Goal: Task Accomplishment & Management: Use online tool/utility

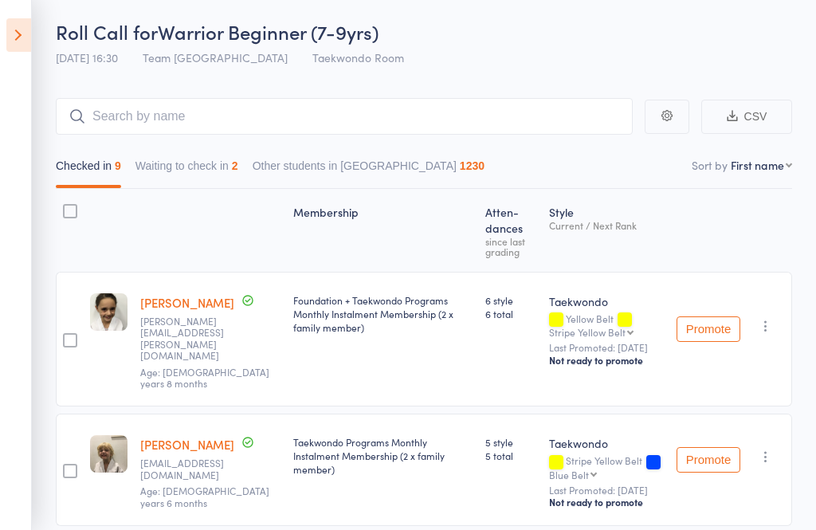
click at [21, 37] on icon at bounding box center [18, 34] width 25 height 33
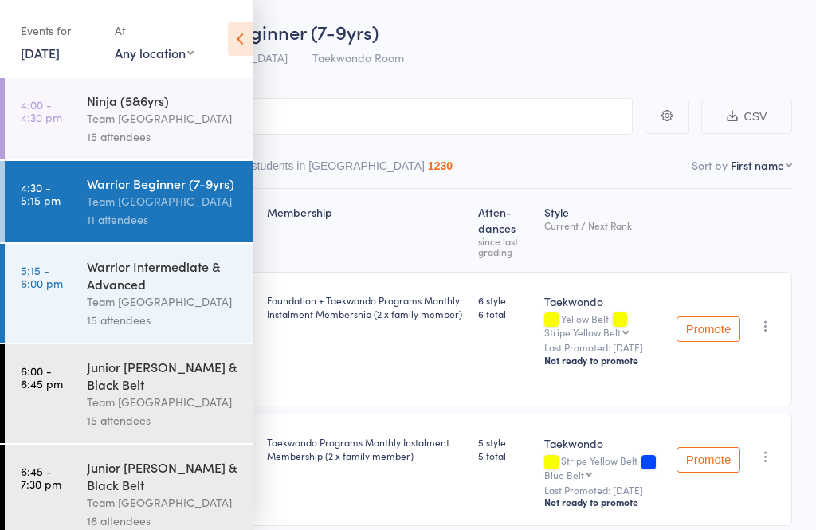
click at [233, 47] on icon at bounding box center [240, 38] width 25 height 33
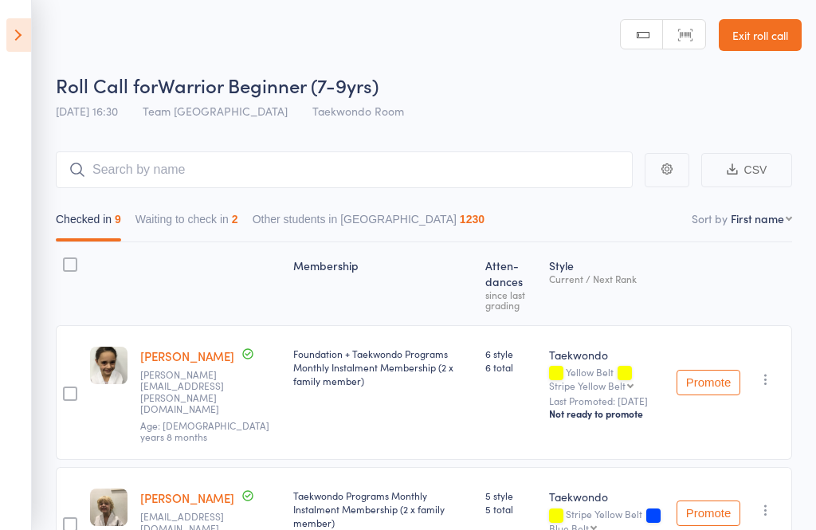
click at [14, 31] on icon at bounding box center [18, 34] width 25 height 33
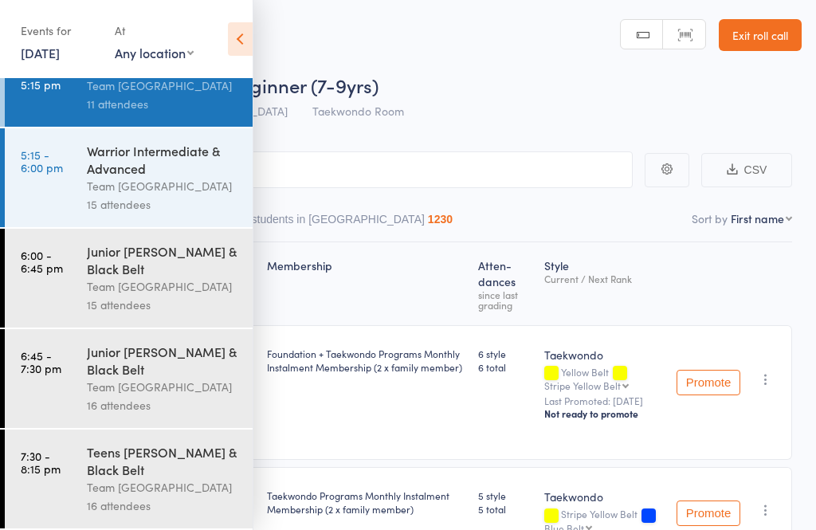
scroll to position [131, 0]
click at [99, 367] on div "Junior [PERSON_NAME] & Black Belt" at bounding box center [163, 359] width 152 height 35
click at [104, 382] on div "Team [GEOGRAPHIC_DATA]" at bounding box center [163, 387] width 152 height 18
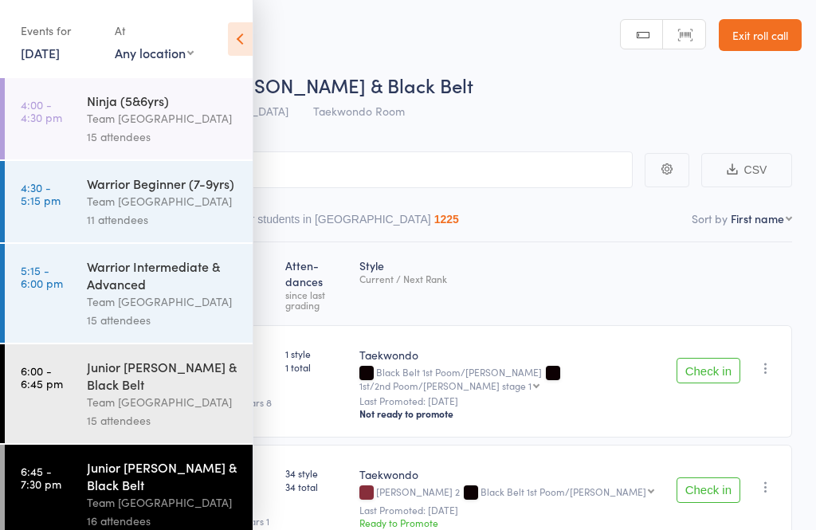
click at [233, 23] on icon at bounding box center [240, 38] width 25 height 33
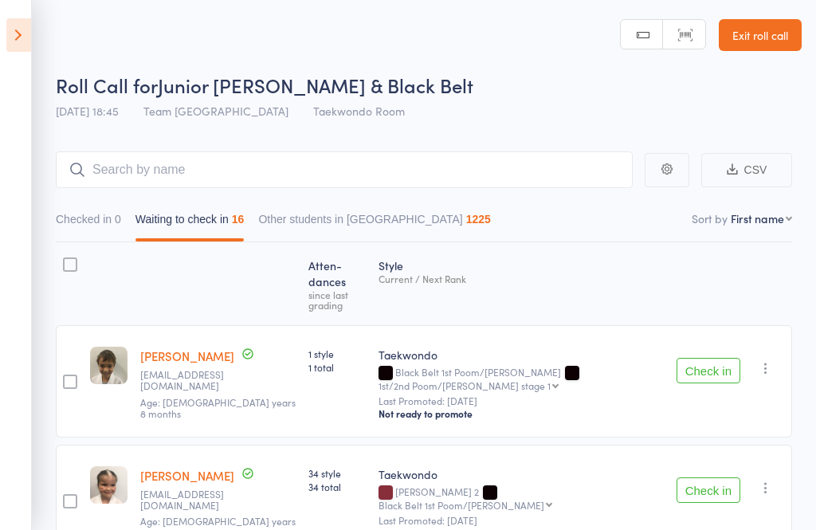
click at [705, 358] on button "Check in" at bounding box center [708, 370] width 64 height 25
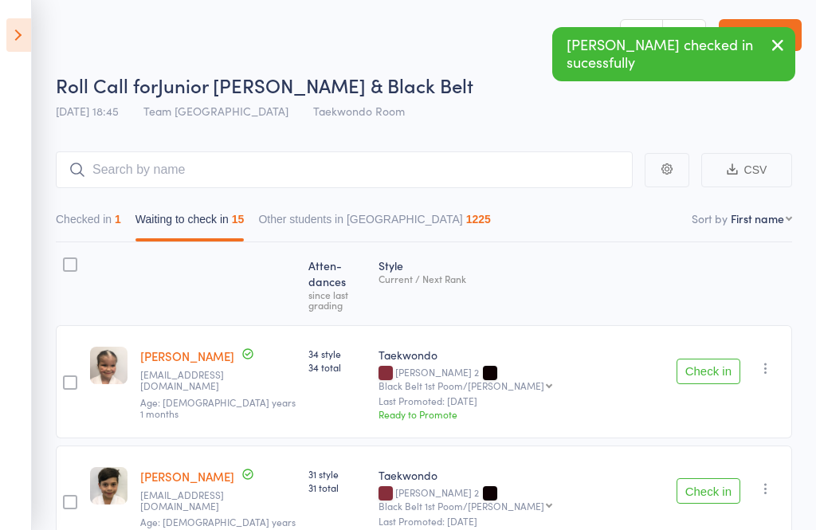
click at [710, 358] on button "Check in" at bounding box center [708, 370] width 64 height 25
click at [714, 358] on button "Check in" at bounding box center [708, 370] width 64 height 25
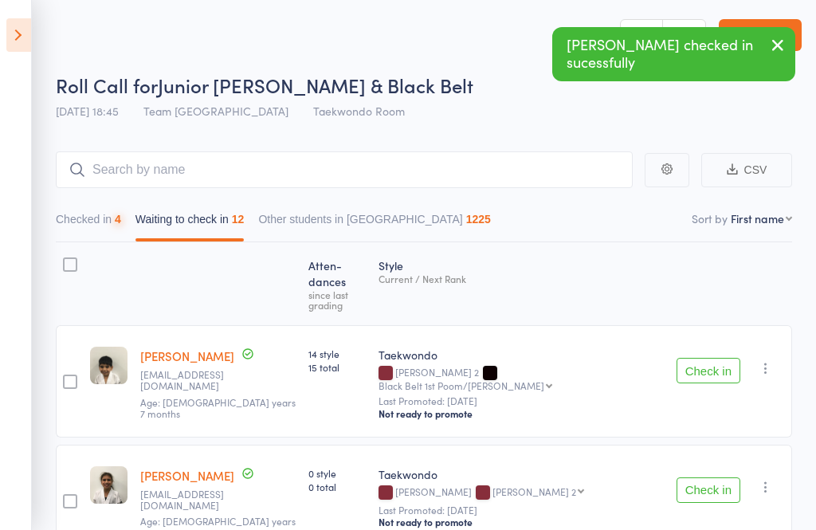
click at [716, 358] on button "Check in" at bounding box center [708, 370] width 64 height 25
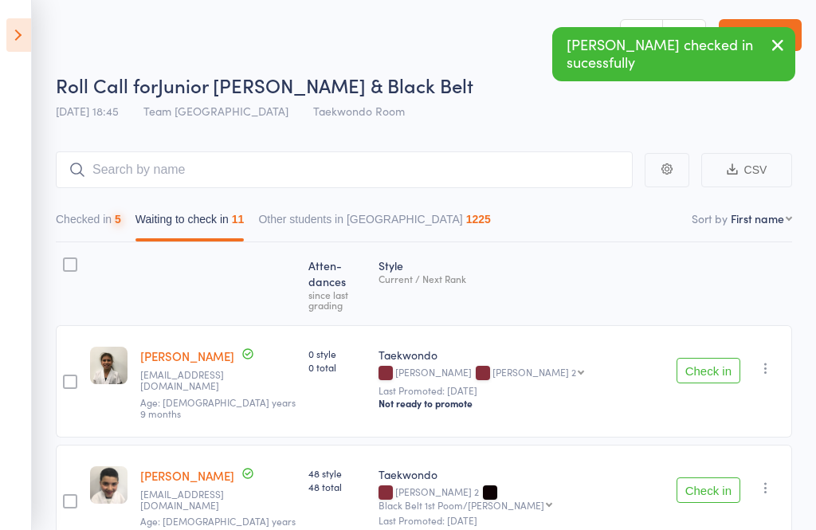
click at [707, 358] on button "Check in" at bounding box center [708, 370] width 64 height 25
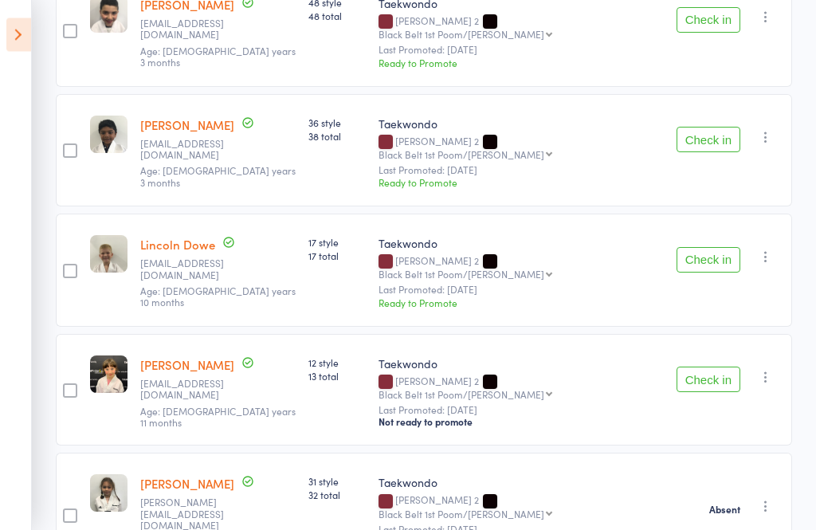
scroll to position [352, 0]
click at [708, 366] on button "Check in" at bounding box center [708, 378] width 64 height 25
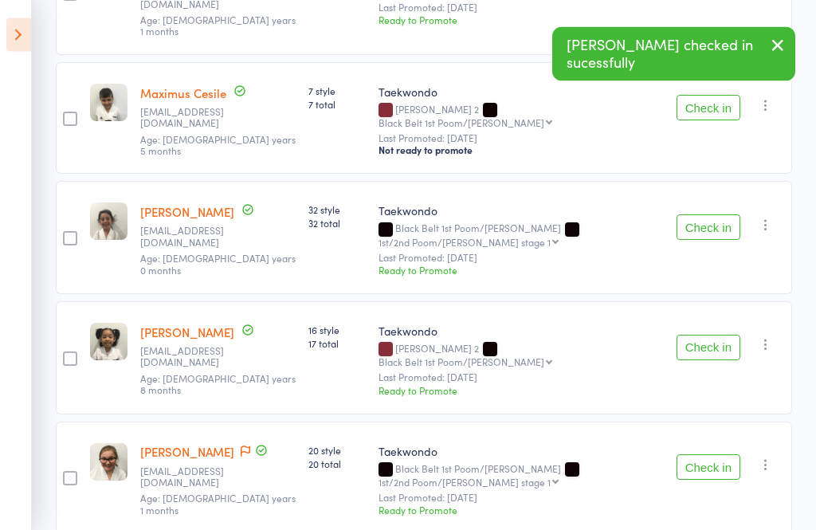
scroll to position [766, 0]
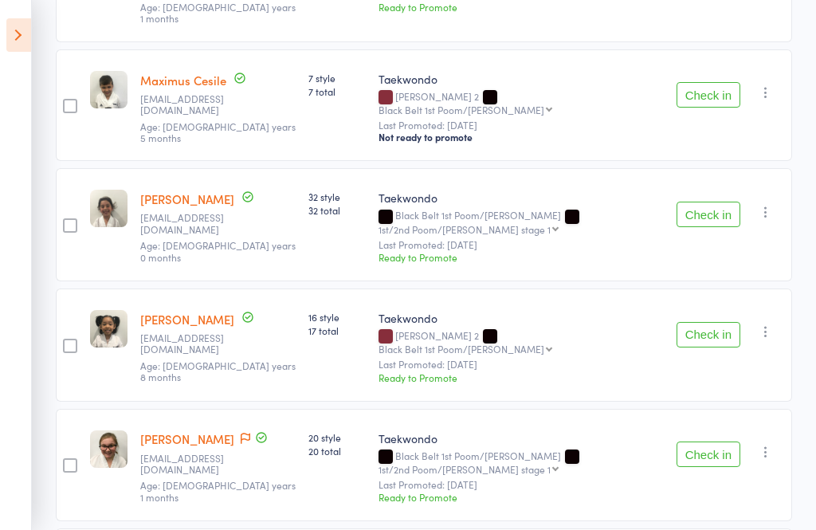
click at [706, 441] on button "Check in" at bounding box center [708, 453] width 64 height 25
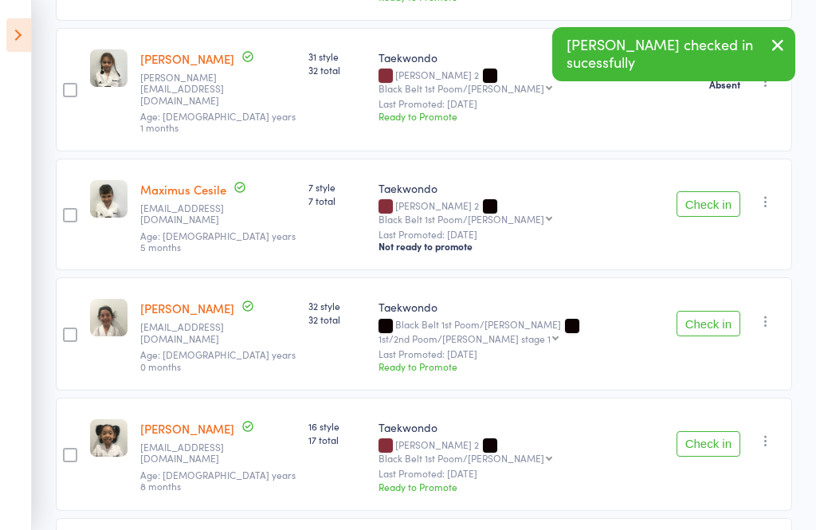
click at [710, 311] on button "Check in" at bounding box center [708, 323] width 64 height 25
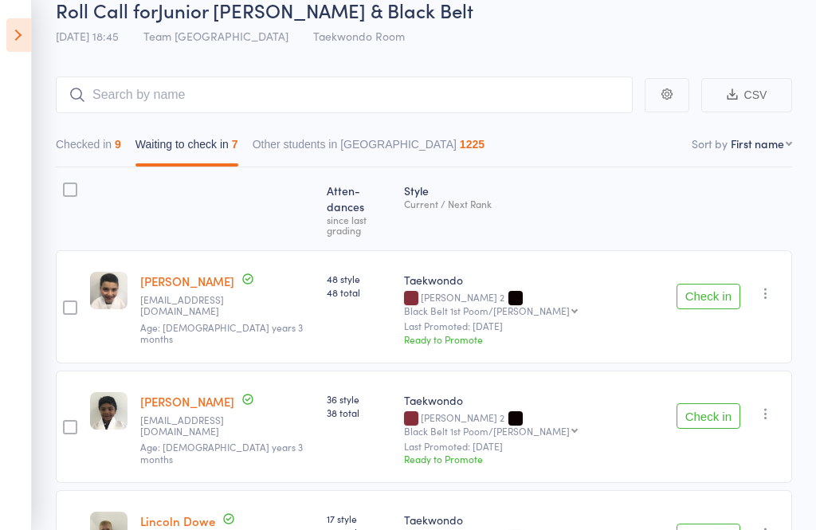
scroll to position [74, 0]
click at [203, 159] on button "Waiting to check in 7" at bounding box center [186, 149] width 103 height 37
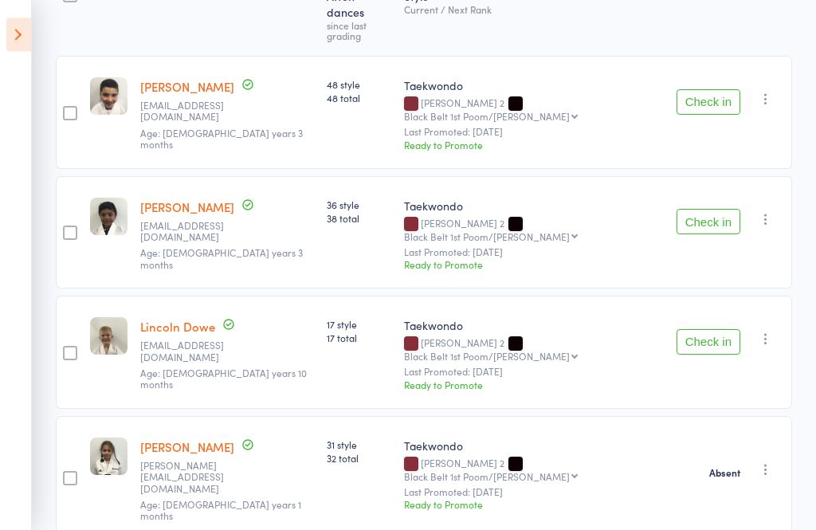
scroll to position [270, 0]
click at [773, 90] on icon "button" at bounding box center [765, 98] width 16 height 16
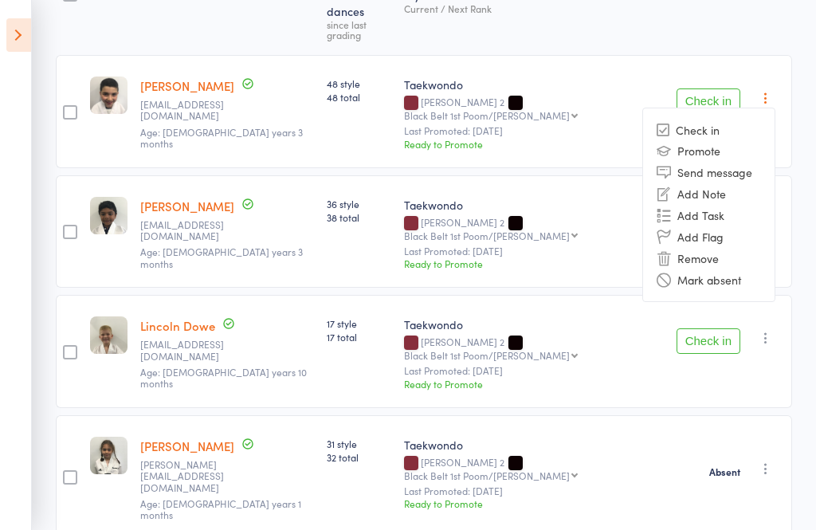
click at [745, 268] on li "Mark absent" at bounding box center [708, 279] width 131 height 22
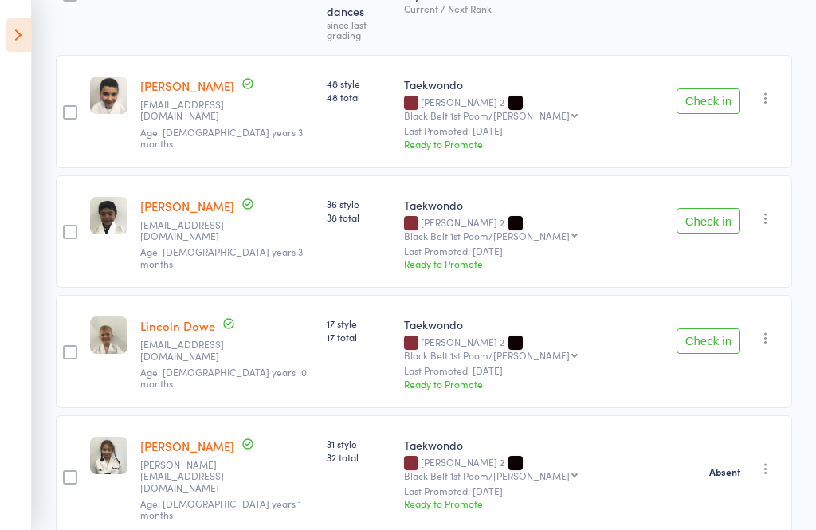
click at [773, 210] on icon "button" at bounding box center [765, 218] width 16 height 16
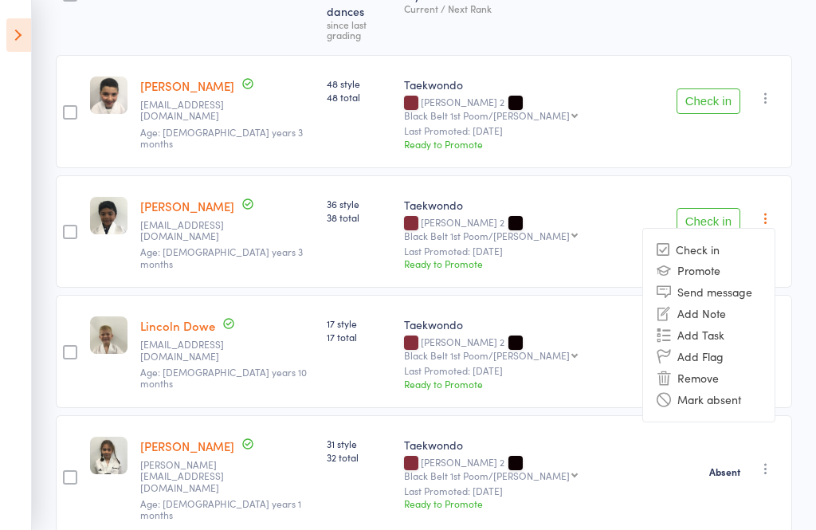
click at [750, 389] on li "Mark absent" at bounding box center [708, 400] width 131 height 22
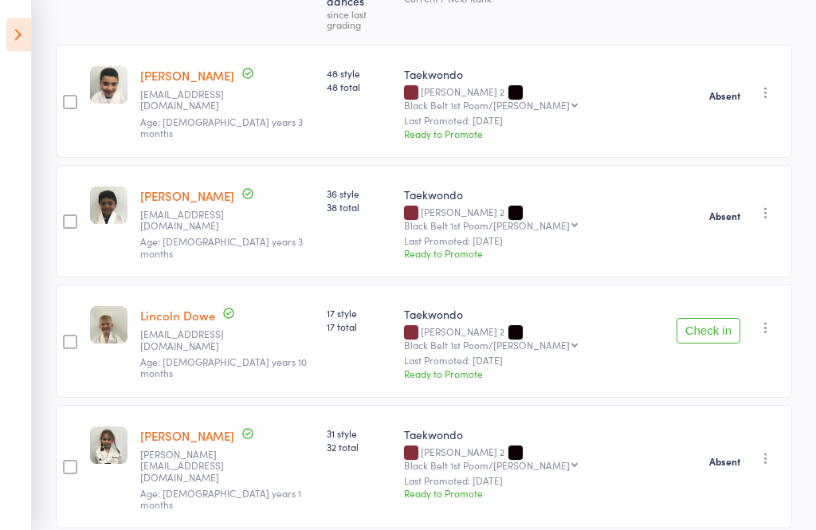
scroll to position [392, 0]
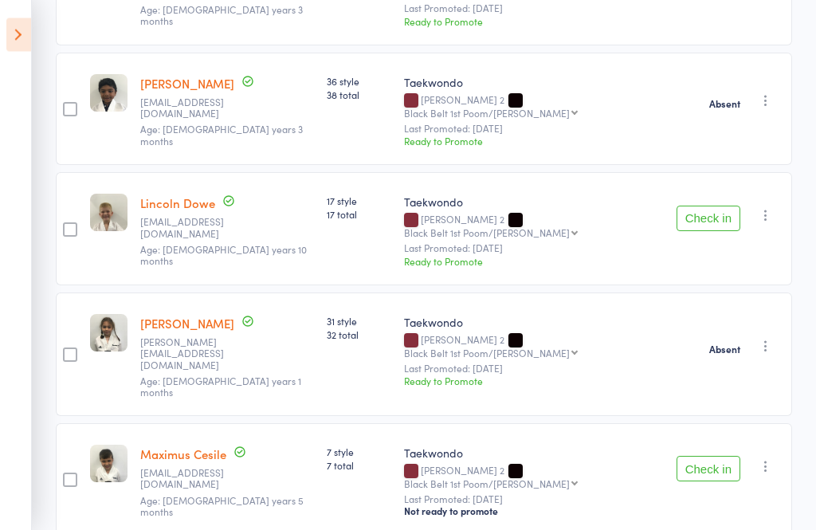
click at [784, 173] on div "Check in Check in Promote Send message Add Note Add Task Add Flag Remove Mark a…" at bounding box center [731, 229] width 122 height 113
click at [766, 208] on icon "button" at bounding box center [765, 216] width 16 height 16
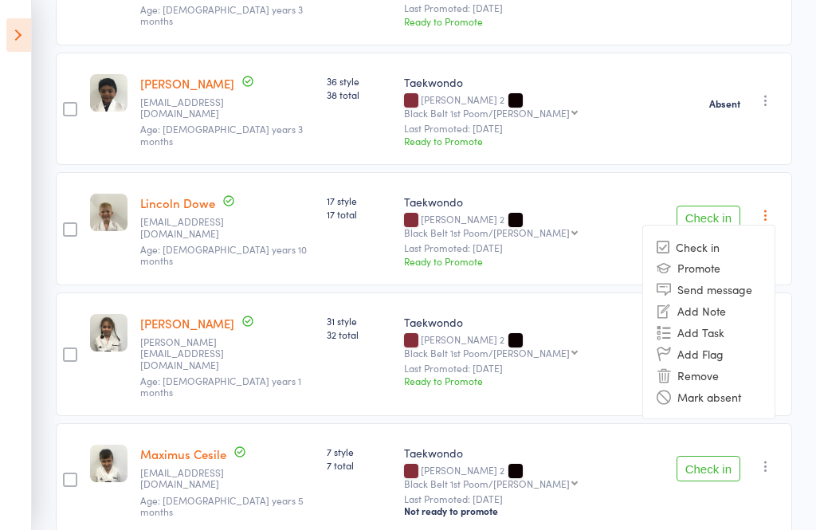
click at [750, 386] on li "Mark absent" at bounding box center [708, 397] width 131 height 22
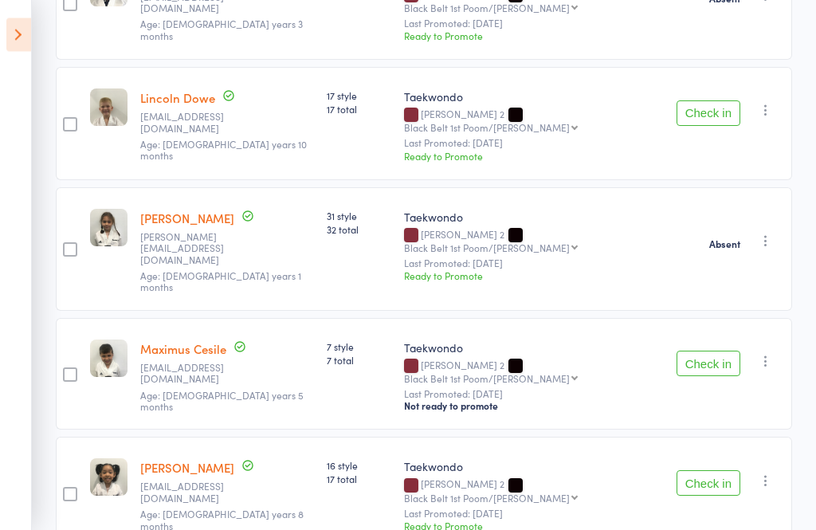
scroll to position [498, 0]
click at [710, 350] on button "Check in" at bounding box center [708, 362] width 64 height 25
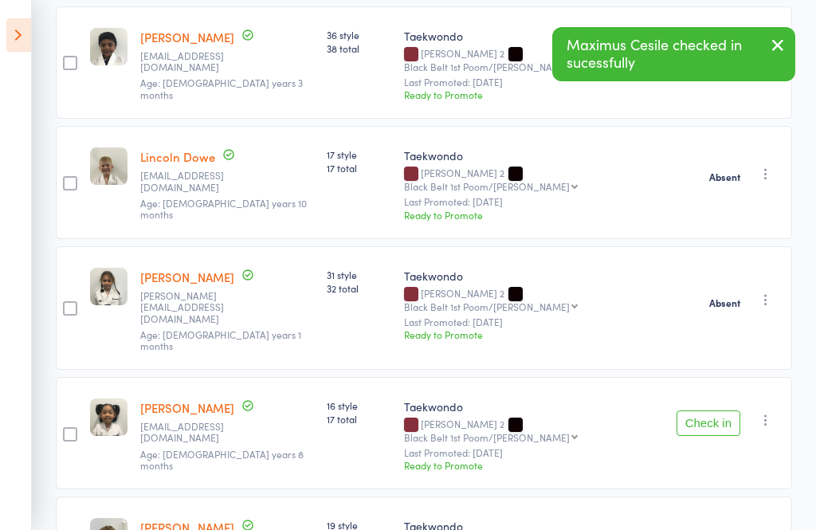
click at [710, 410] on button "Check in" at bounding box center [708, 422] width 64 height 25
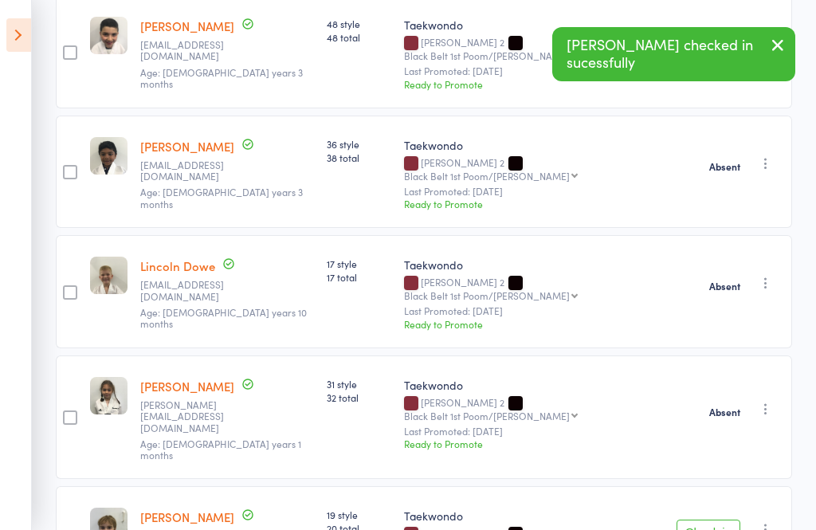
click at [771, 519] on button "button" at bounding box center [765, 528] width 19 height 19
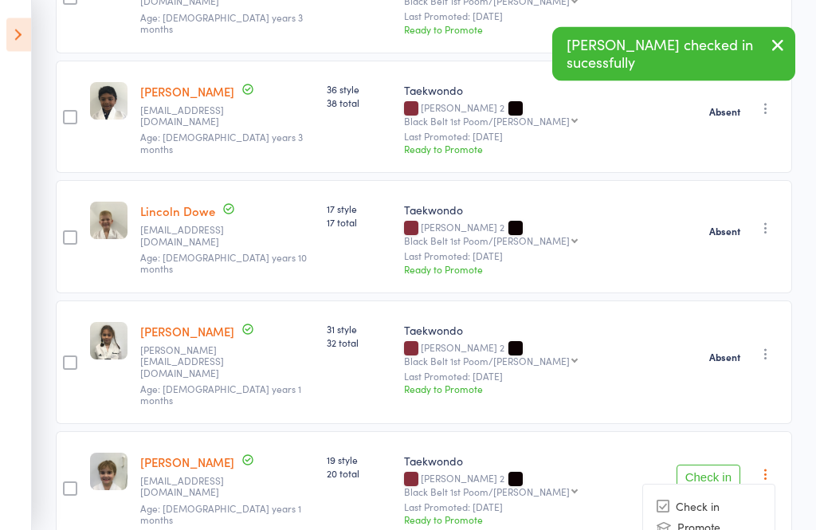
scroll to position [399, 0]
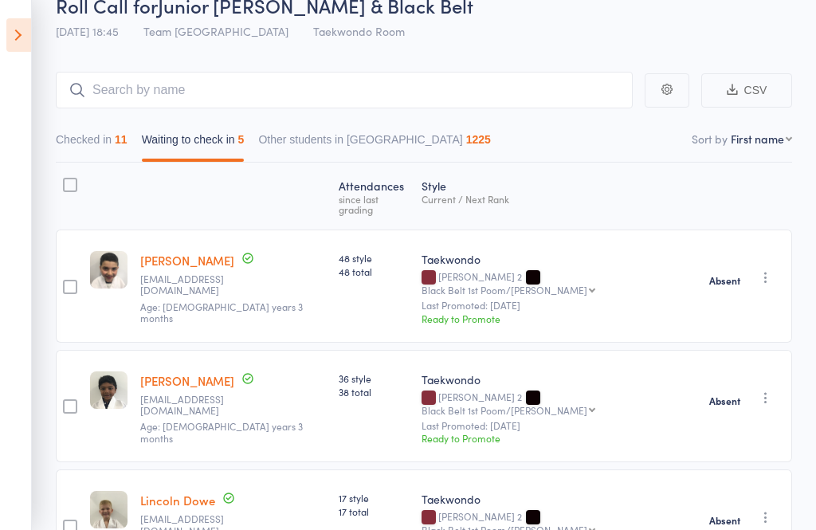
scroll to position [104, 0]
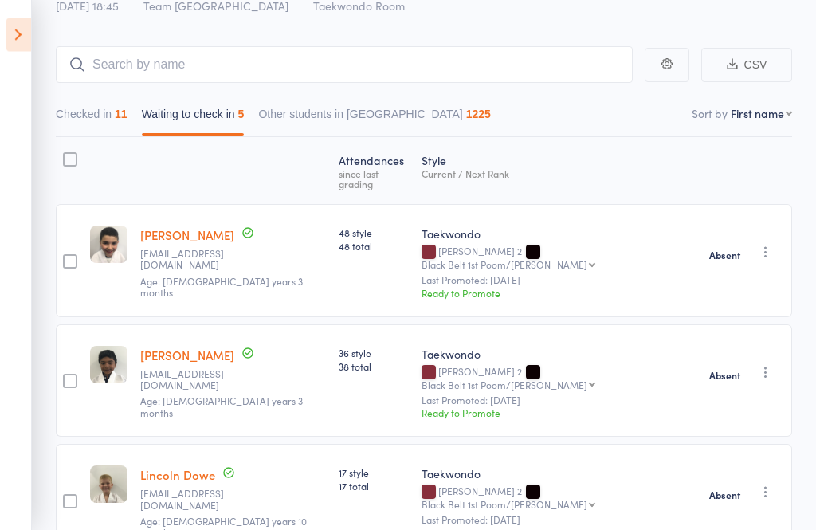
click at [19, 50] on icon at bounding box center [18, 34] width 25 height 33
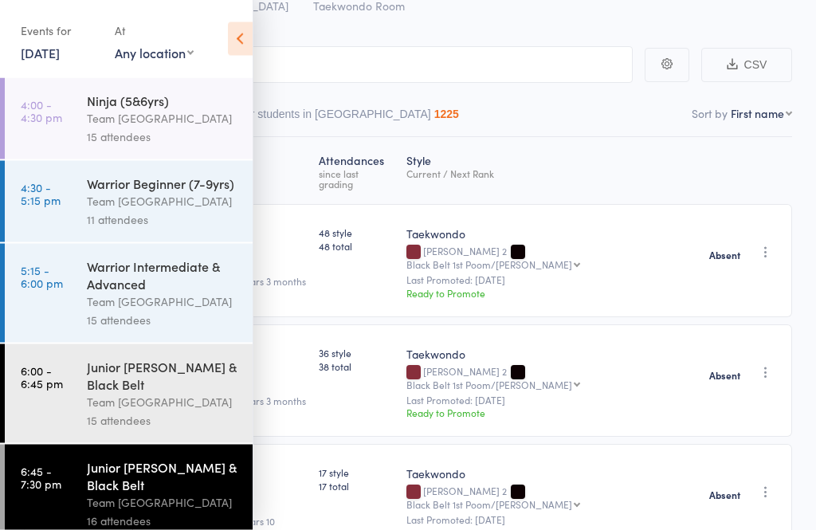
scroll to position [105, 0]
click at [113, 507] on div "Team [GEOGRAPHIC_DATA]" at bounding box center [163, 502] width 152 height 18
click at [243, 49] on icon at bounding box center [240, 38] width 25 height 33
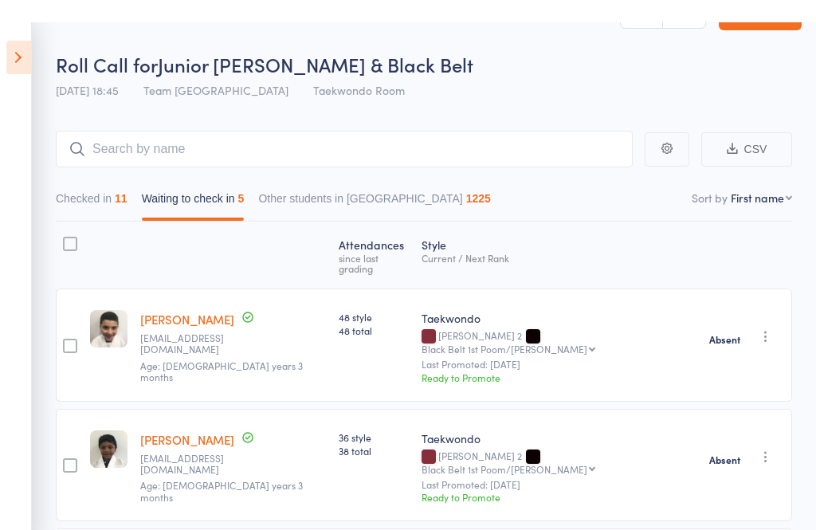
scroll to position [0, 0]
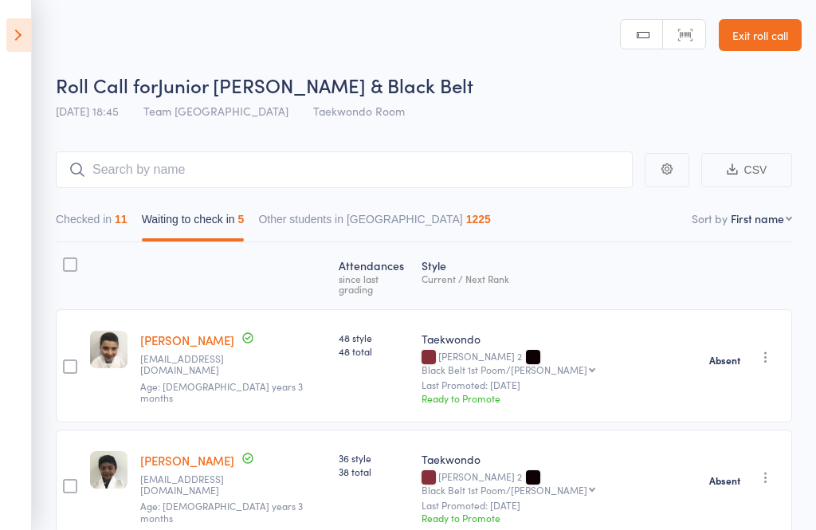
click at [760, 42] on link "Exit roll call" at bounding box center [759, 35] width 83 height 32
click at [773, 25] on link "Exit roll call" at bounding box center [759, 35] width 83 height 32
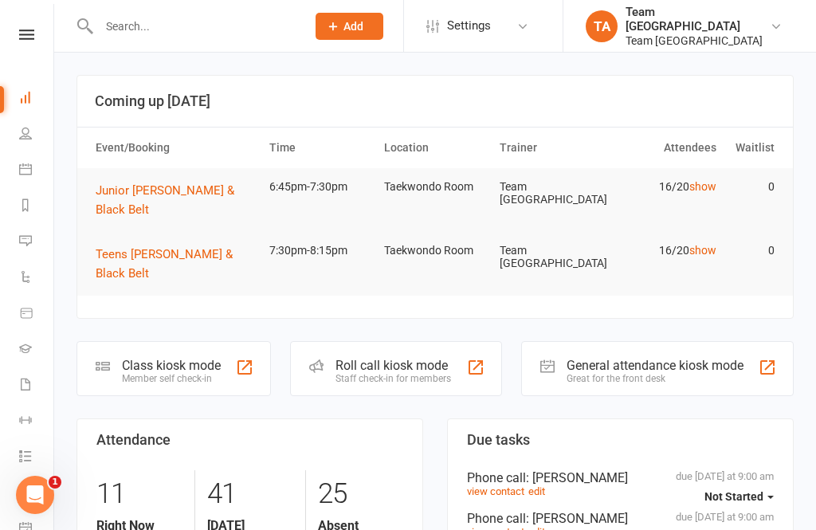
click at [17, 36] on link at bounding box center [26, 34] width 57 height 10
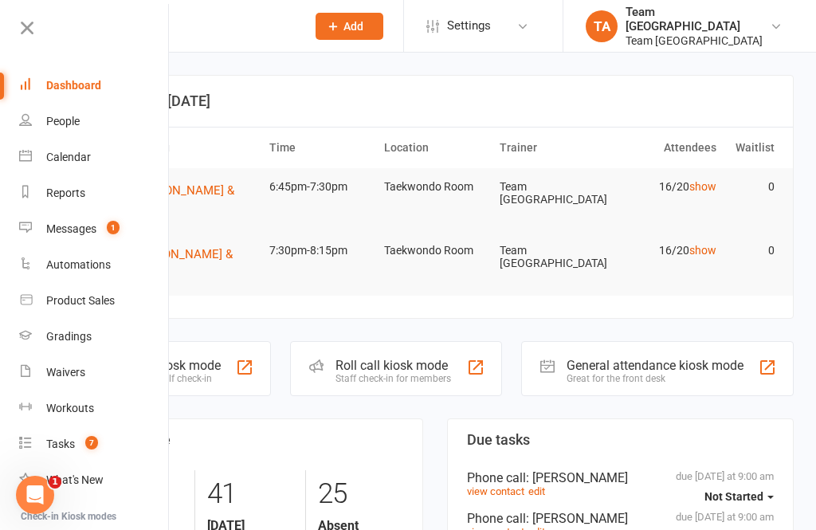
click at [96, 162] on link "Calendar" at bounding box center [94, 157] width 151 height 36
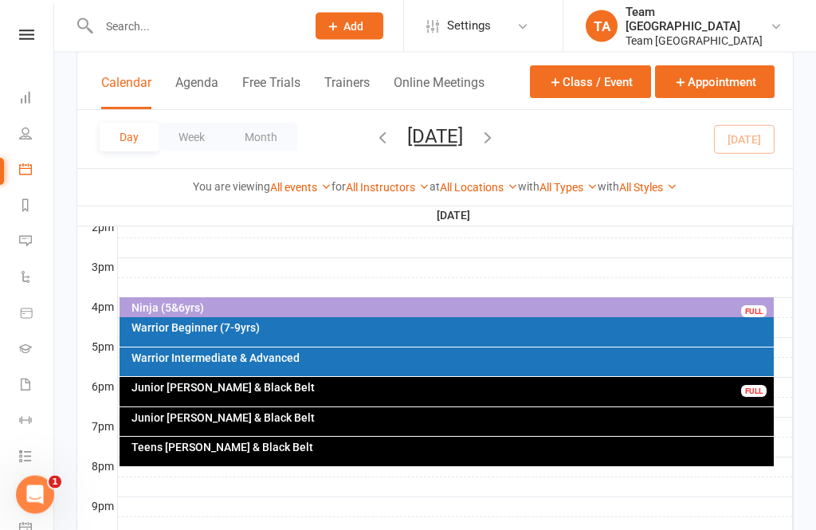
scroll to position [678, 0]
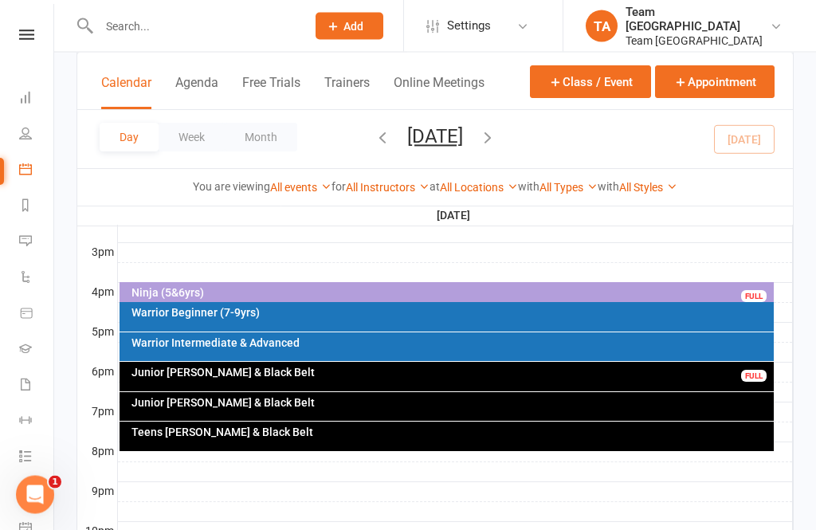
click at [357, 406] on div "Junior [PERSON_NAME] & Black Belt" at bounding box center [451, 402] width 640 height 11
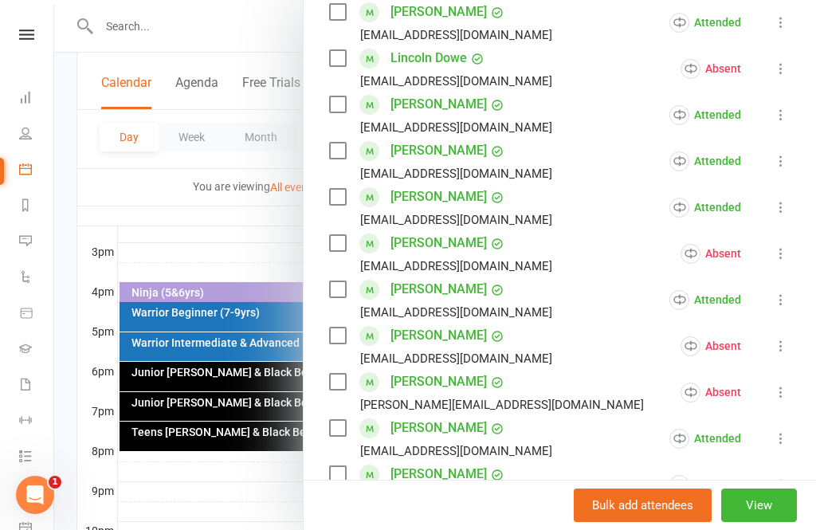
scroll to position [530, 0]
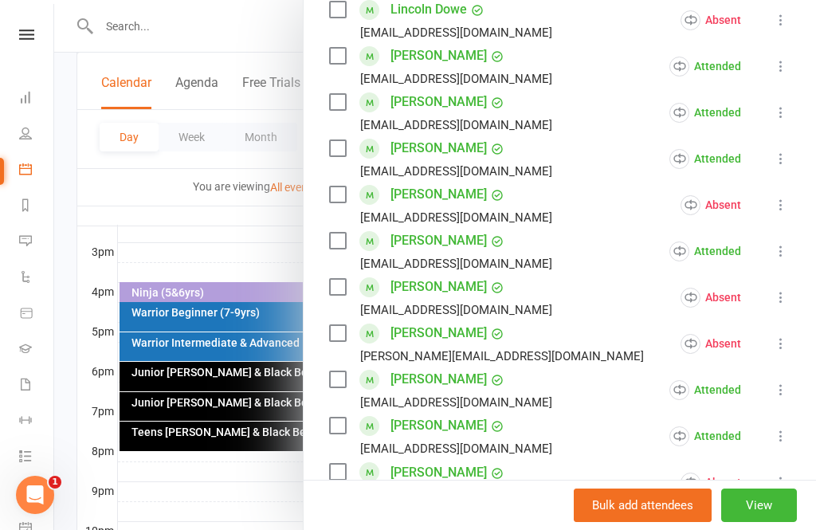
click at [287, 236] on div at bounding box center [434, 265] width 761 height 530
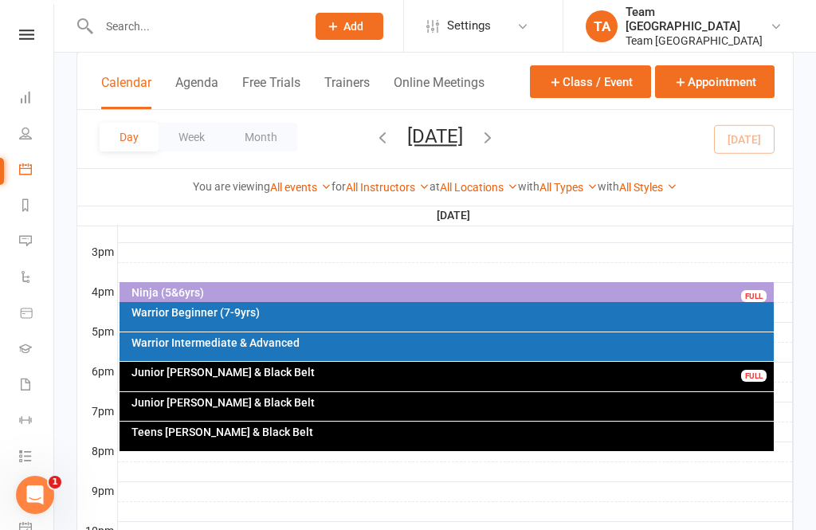
click at [303, 377] on div "Junior [PERSON_NAME] & Black Belt" at bounding box center [451, 371] width 640 height 11
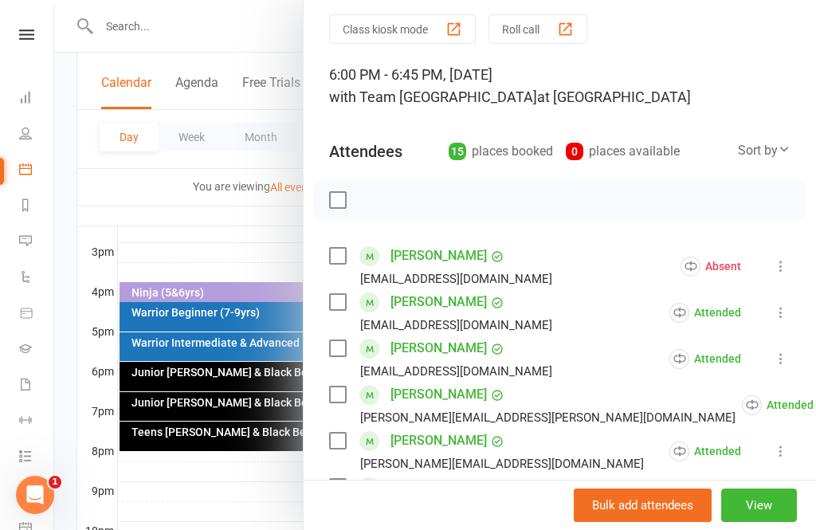
scroll to position [54, 0]
click at [235, 237] on div at bounding box center [434, 265] width 761 height 530
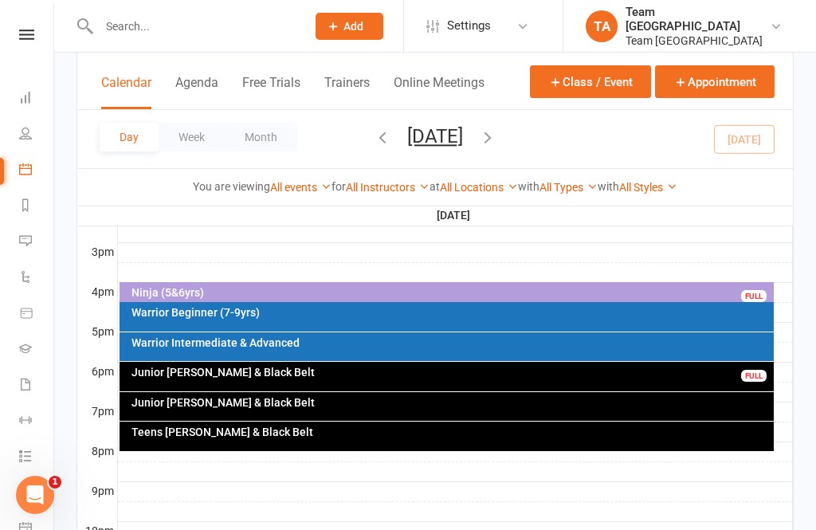
click at [496, 137] on icon "button" at bounding box center [488, 137] width 18 height 18
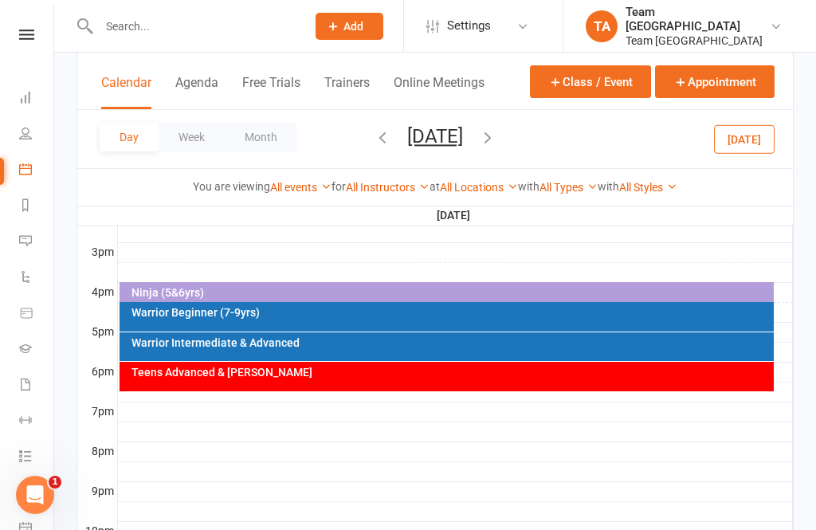
click at [496, 143] on icon "button" at bounding box center [488, 137] width 18 height 18
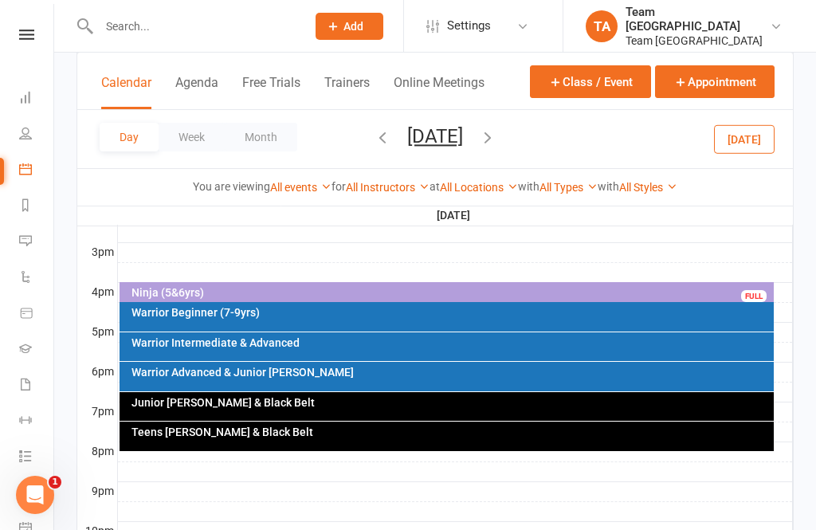
click at [335, 406] on div "Junior [PERSON_NAME] & Black Belt" at bounding box center [451, 402] width 640 height 11
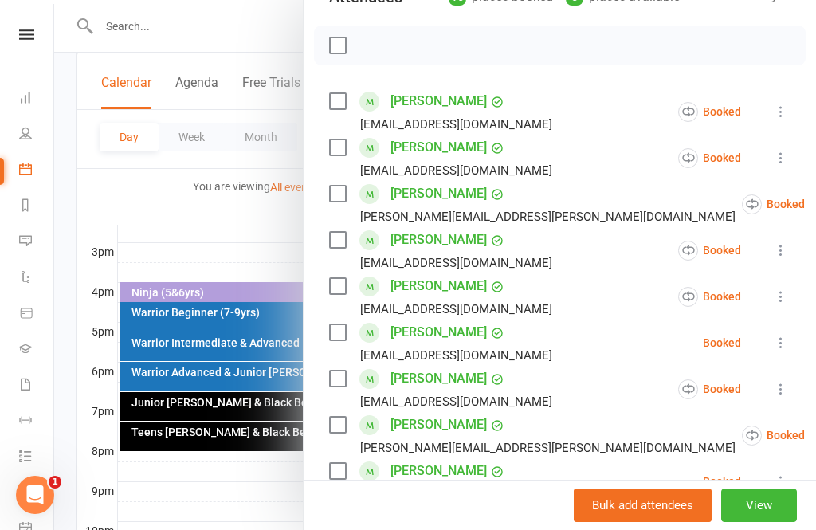
scroll to position [180, 0]
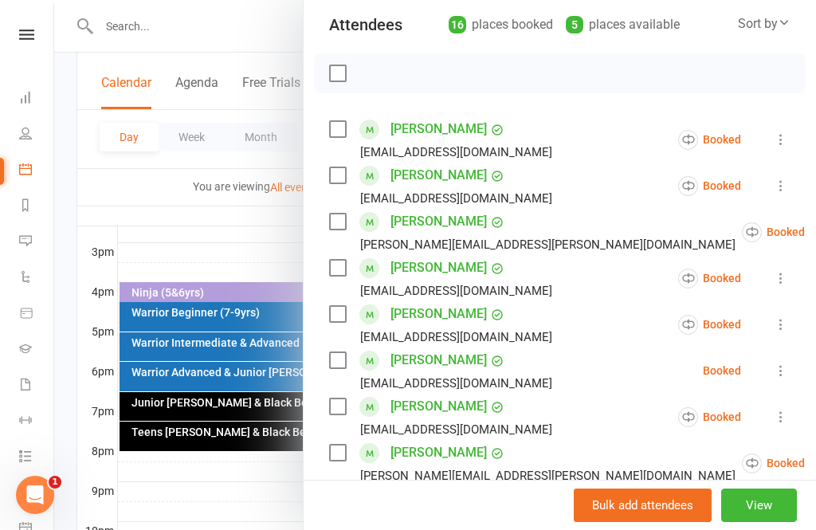
click at [787, 374] on icon at bounding box center [781, 370] width 16 height 16
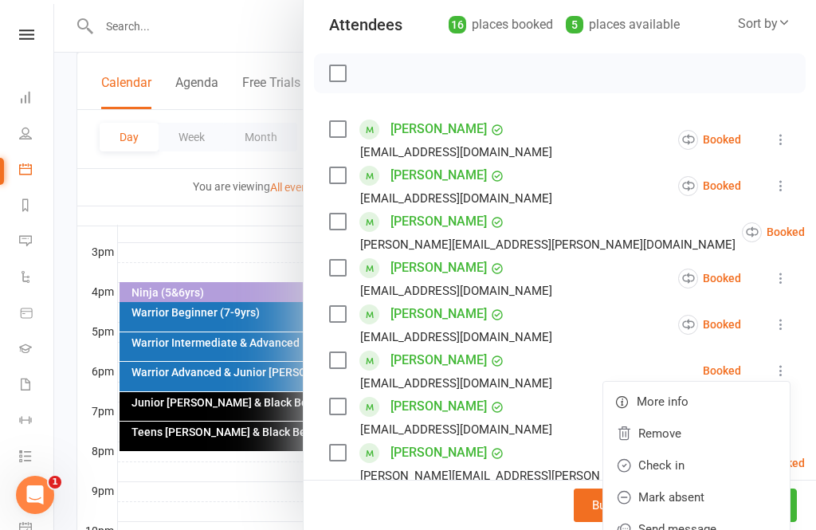
click at [668, 436] on link "Remove" at bounding box center [696, 433] width 186 height 32
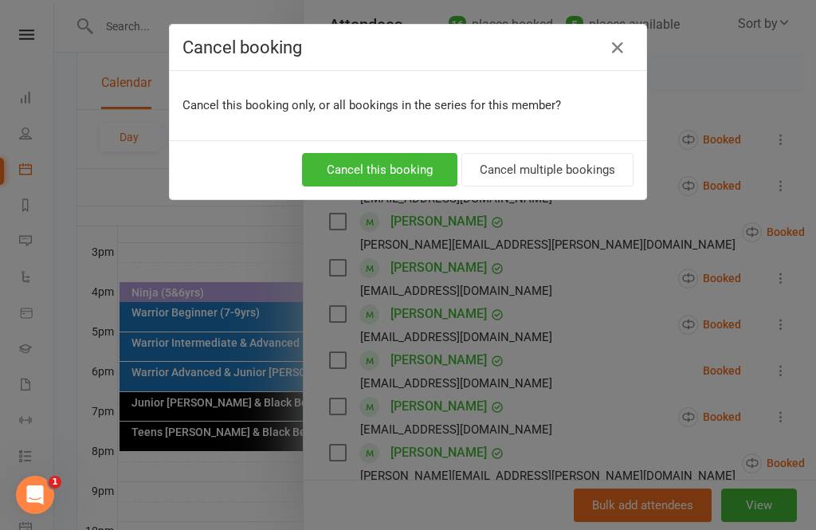
click at [405, 169] on button "Cancel this booking" at bounding box center [379, 169] width 155 height 33
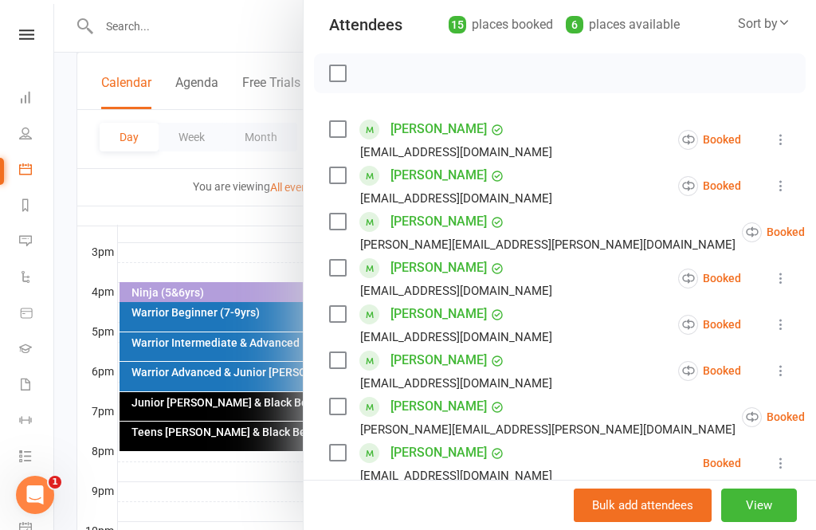
click at [236, 402] on div at bounding box center [434, 265] width 761 height 530
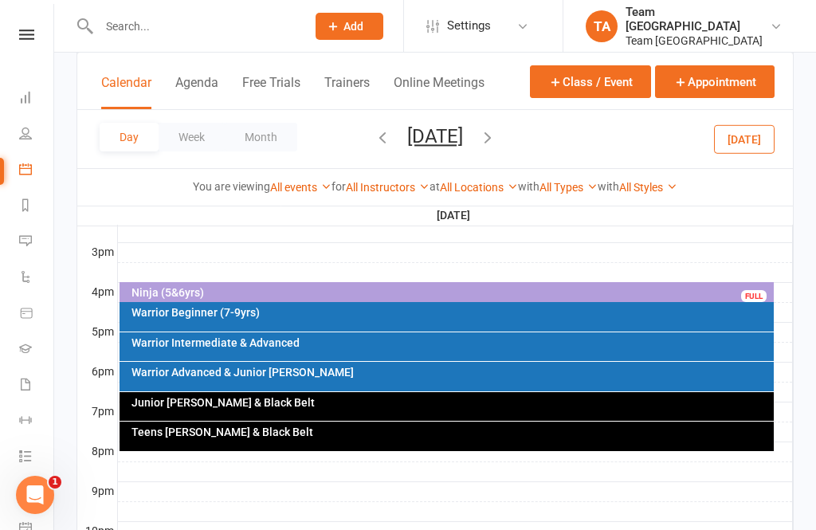
click at [243, 371] on div "Warrior Advanced & Junior Cho Dan Bo" at bounding box center [451, 371] width 640 height 11
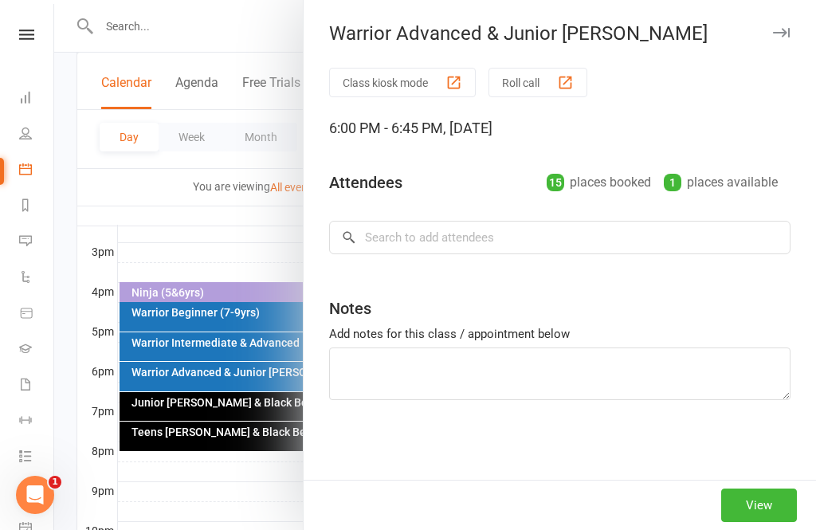
click at [258, 374] on div at bounding box center [434, 265] width 761 height 530
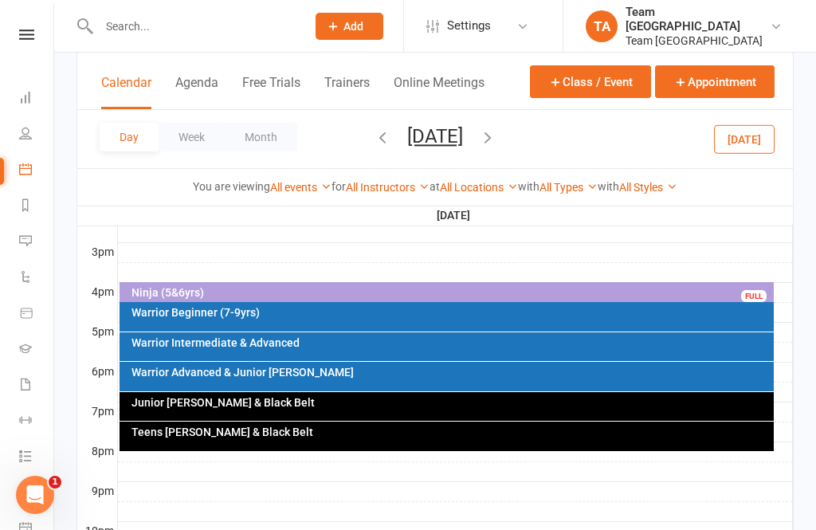
click at [302, 376] on div "Warrior Advanced & Junior Cho Dan Bo" at bounding box center [451, 371] width 640 height 11
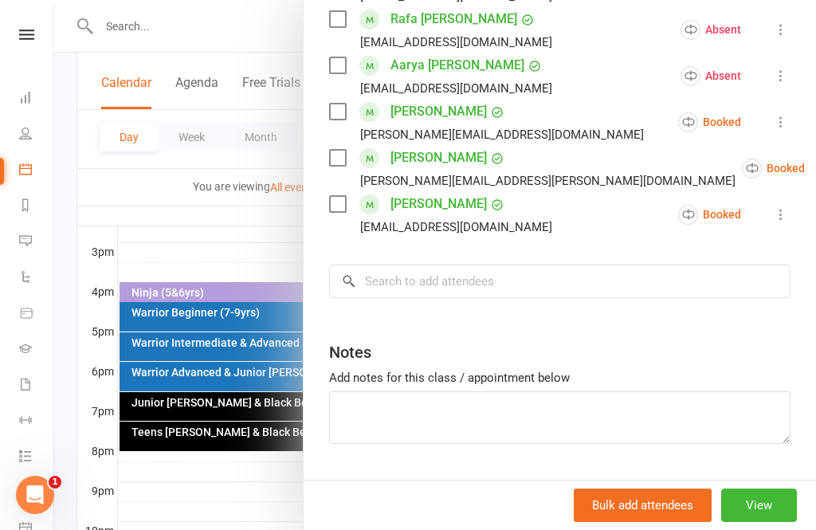
scroll to position [751, 0]
click at [420, 278] on input "search" at bounding box center [559, 281] width 461 height 33
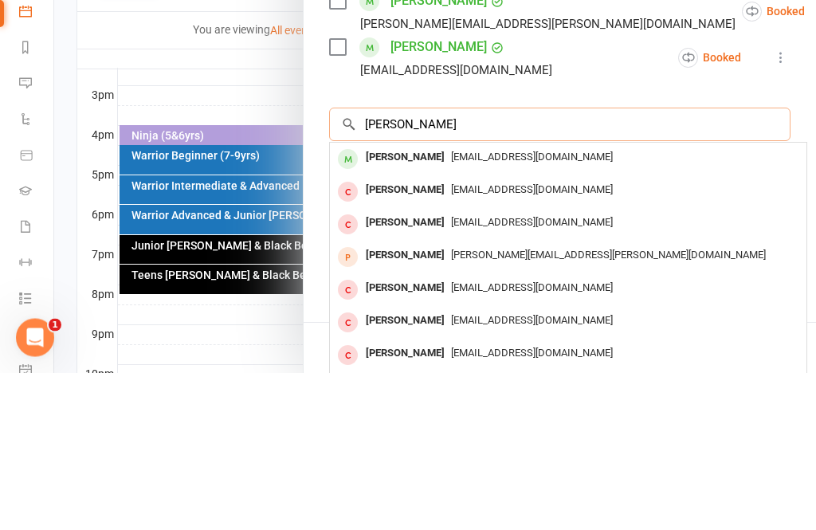
type input "Isabel fin"
click at [440, 303] on div "Isabel Finocchiaro" at bounding box center [405, 314] width 92 height 23
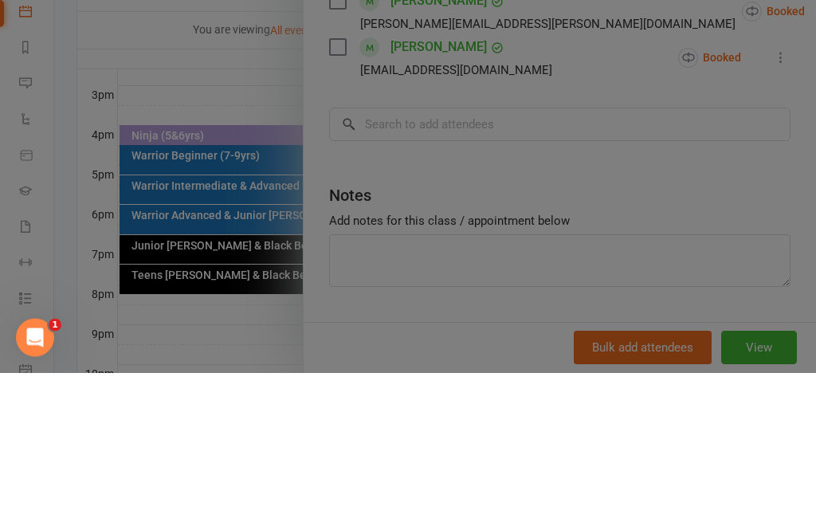
scroll to position [745, 0]
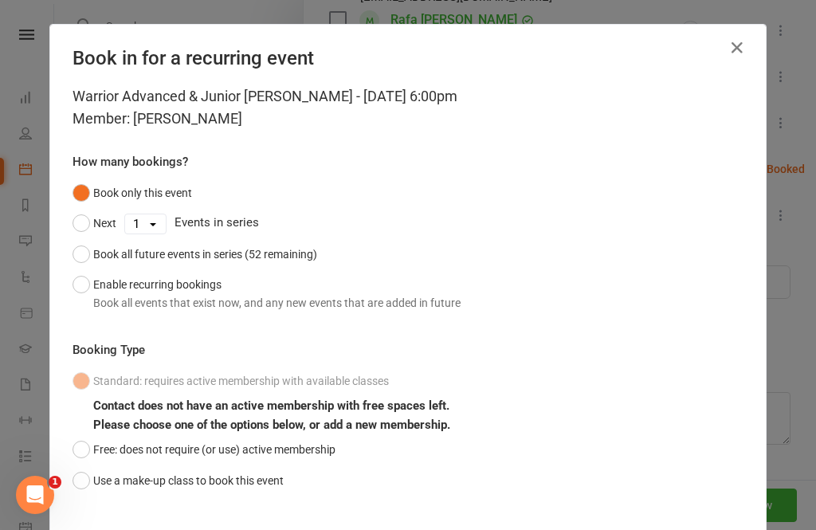
click at [80, 478] on button "Use a make-up class to book this event" at bounding box center [177, 480] width 211 height 30
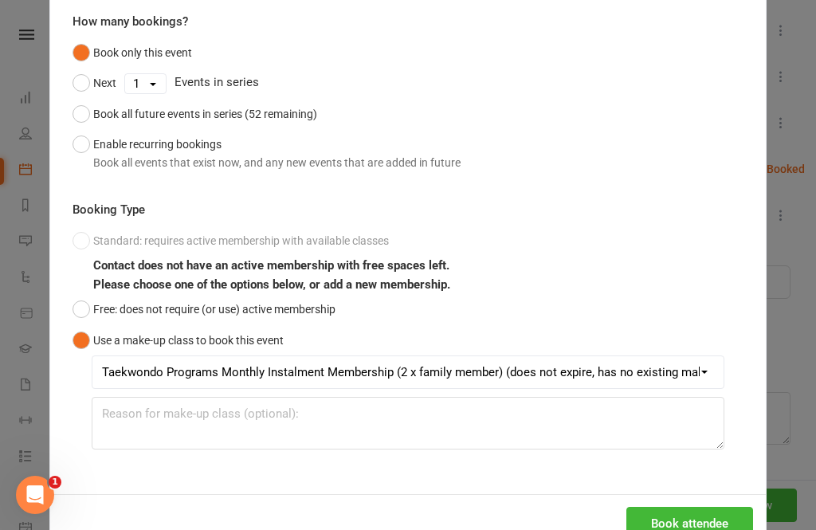
click at [695, 527] on button "Book attendee" at bounding box center [689, 523] width 127 height 33
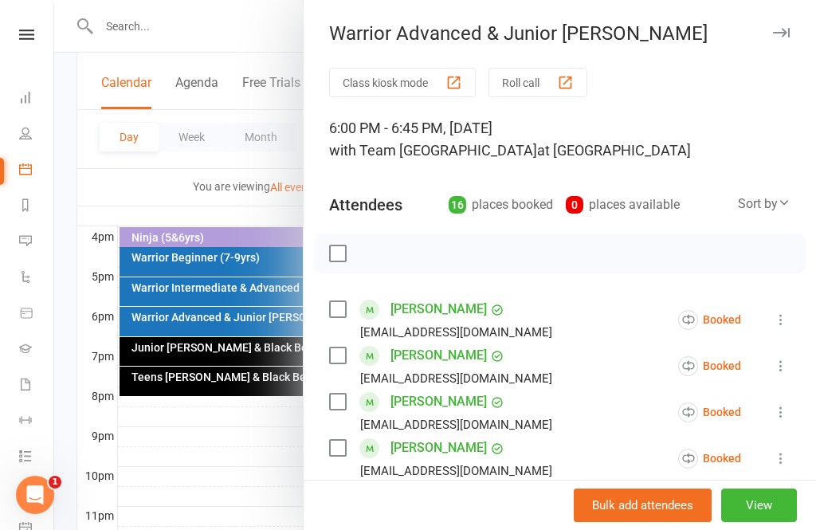
scroll to position [0, 0]
click at [253, 440] on div at bounding box center [434, 265] width 761 height 530
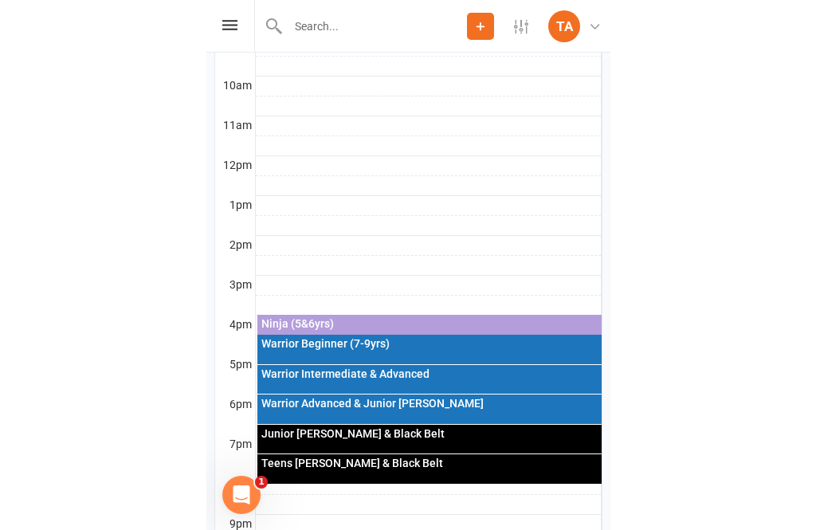
scroll to position [734, 0]
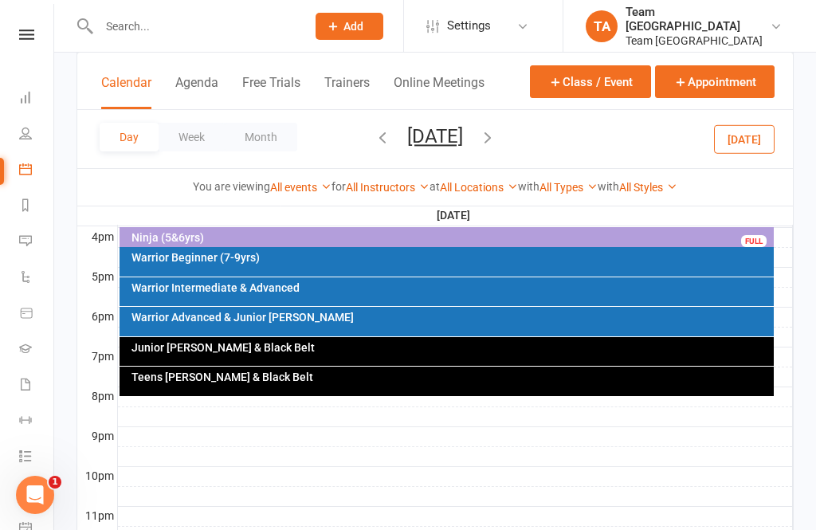
click at [130, 18] on input "text" at bounding box center [194, 26] width 201 height 22
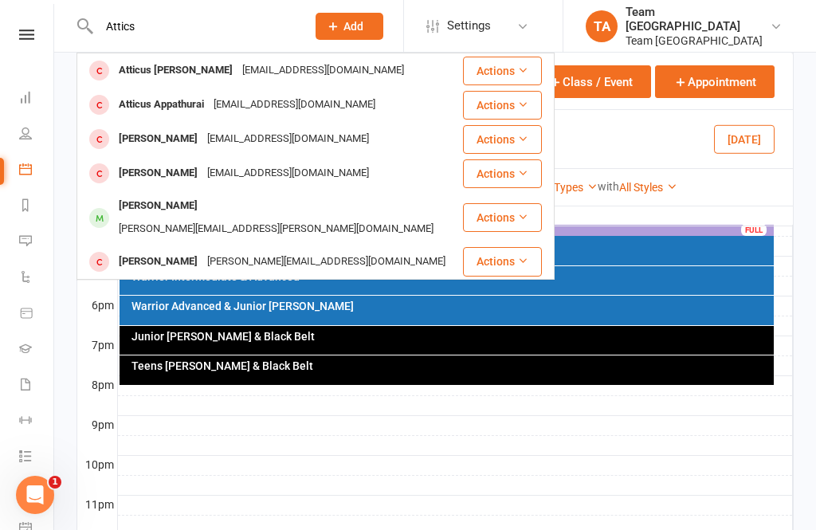
scroll to position [746, 0]
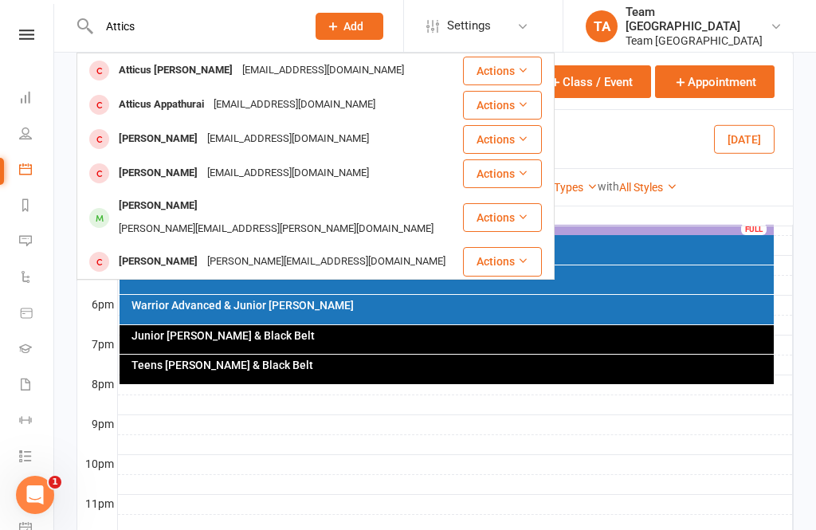
type input "Attics"
click at [481, 421] on div at bounding box center [455, 424] width 675 height 19
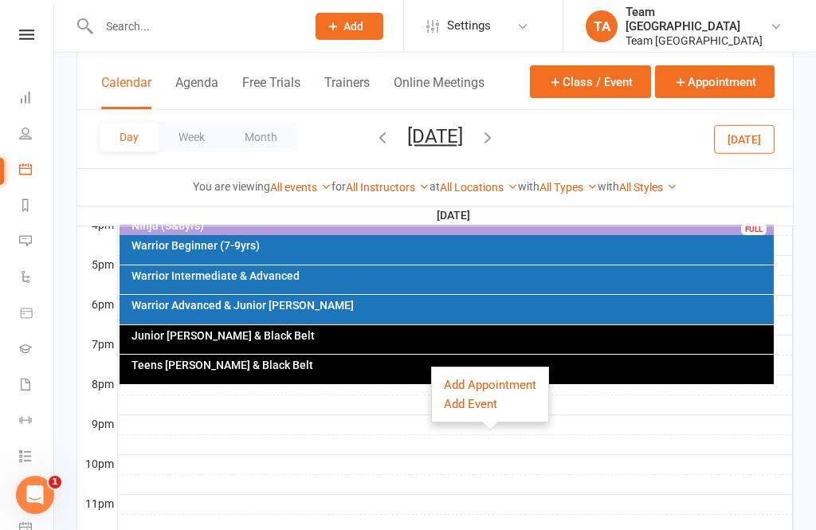
click at [425, 464] on div at bounding box center [455, 464] width 675 height 19
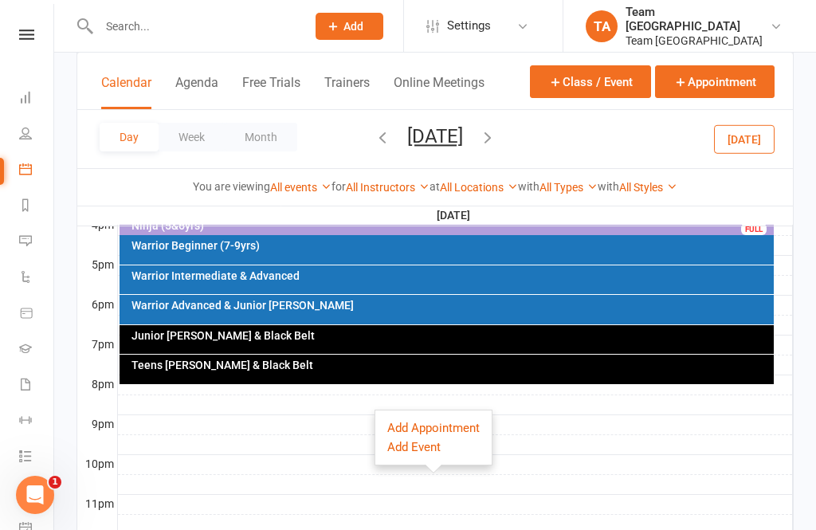
click at [275, 440] on div at bounding box center [455, 444] width 675 height 19
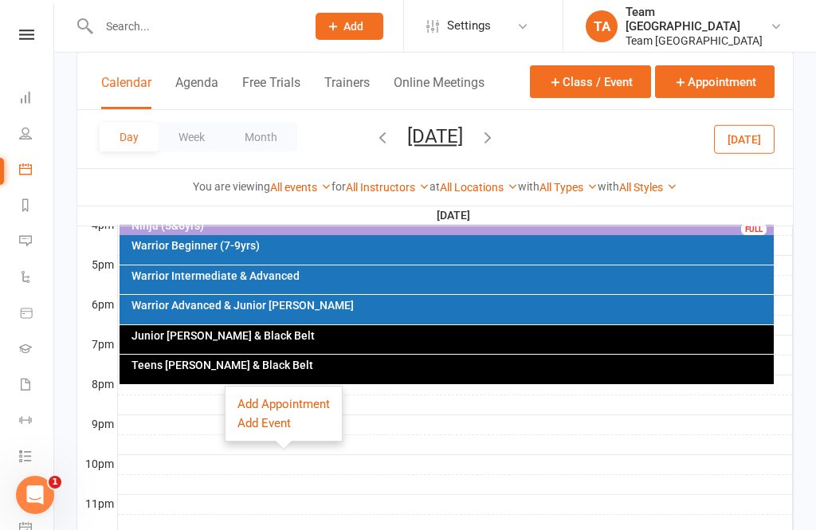
click at [463, 125] on button "Thursday, Oct 16, 2025" at bounding box center [435, 136] width 56 height 22
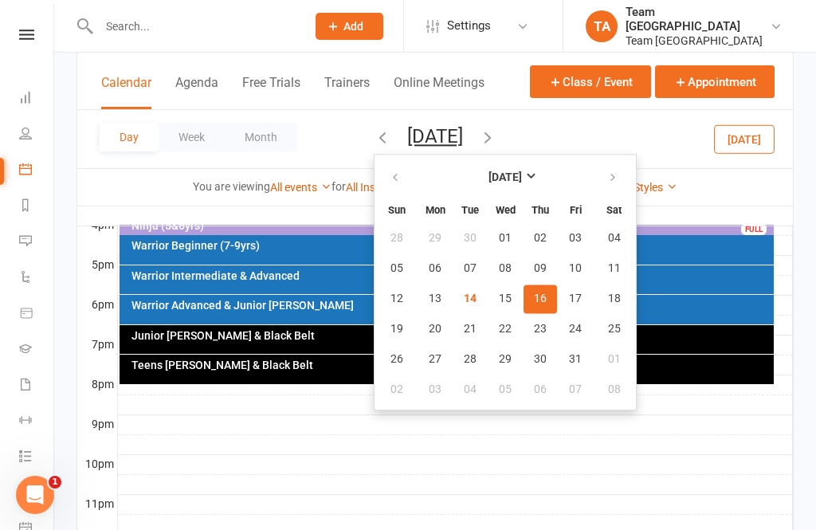
click at [453, 299] on button "14" at bounding box center [469, 298] width 33 height 29
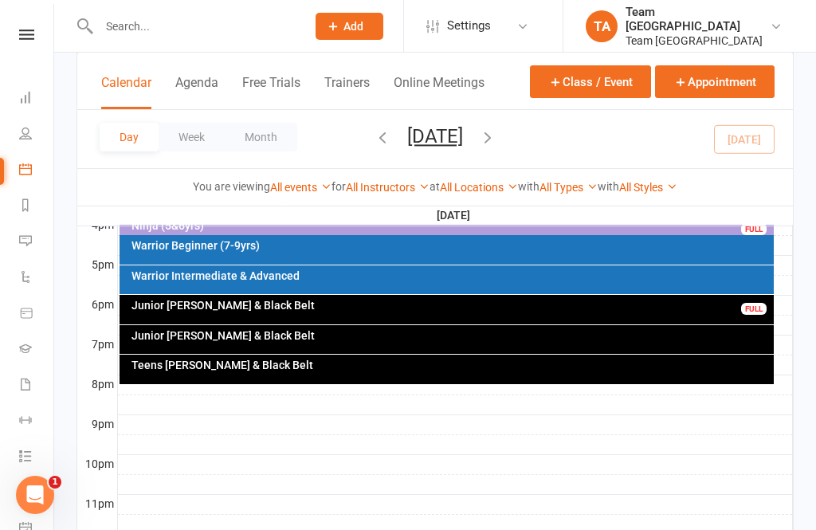
click at [487, 384] on div at bounding box center [455, 384] width 675 height 19
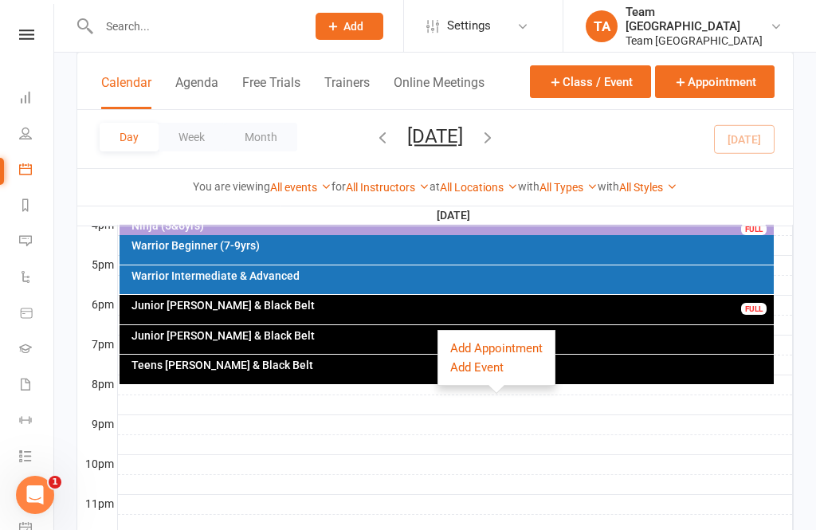
click at [342, 384] on div at bounding box center [455, 384] width 675 height 19
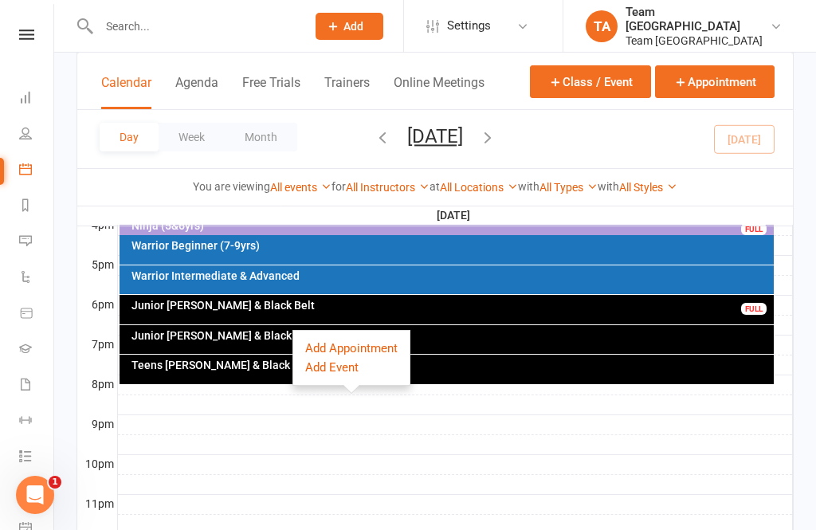
click at [462, 374] on div "Teens Cho Dan Bo & Black Belt" at bounding box center [446, 368] width 655 height 29
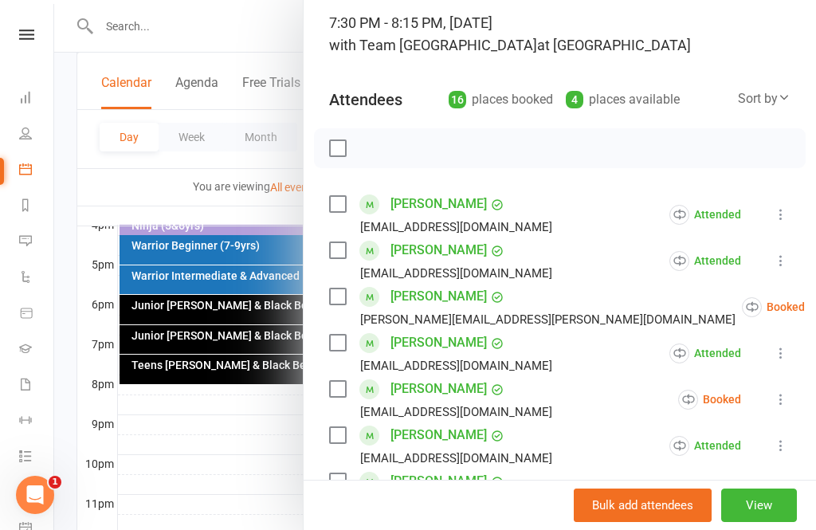
scroll to position [106, 0]
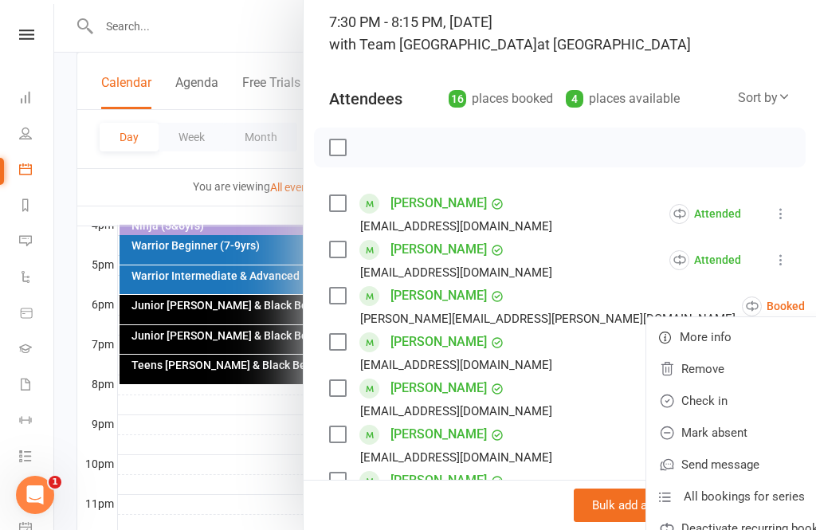
click at [672, 409] on link "Check in" at bounding box center [749, 401] width 207 height 32
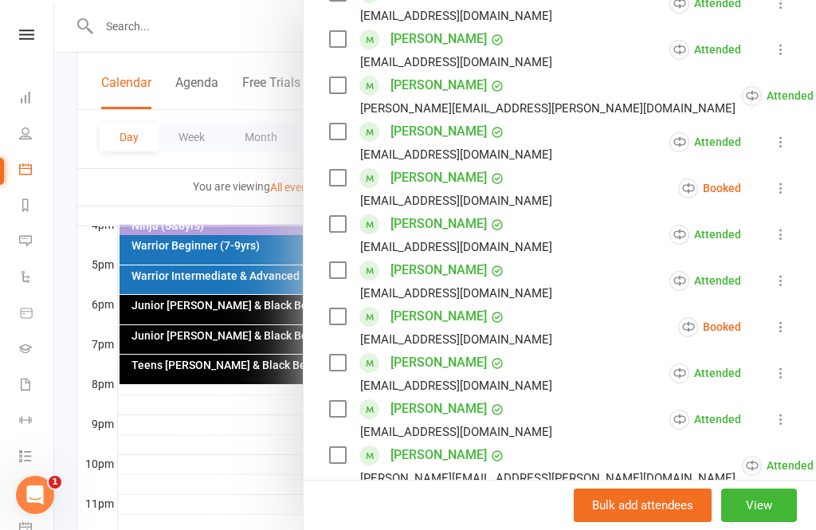
scroll to position [334, 0]
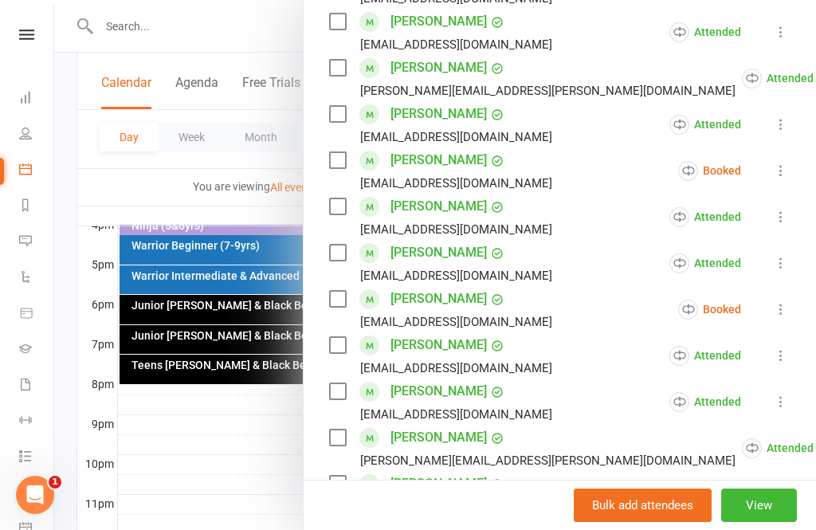
click at [782, 317] on icon at bounding box center [781, 309] width 16 height 16
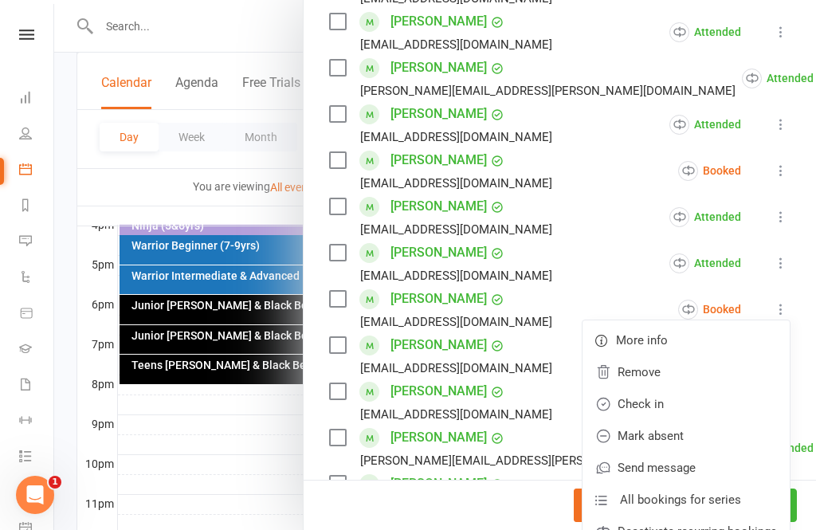
click at [708, 442] on link "Mark absent" at bounding box center [685, 436] width 207 height 32
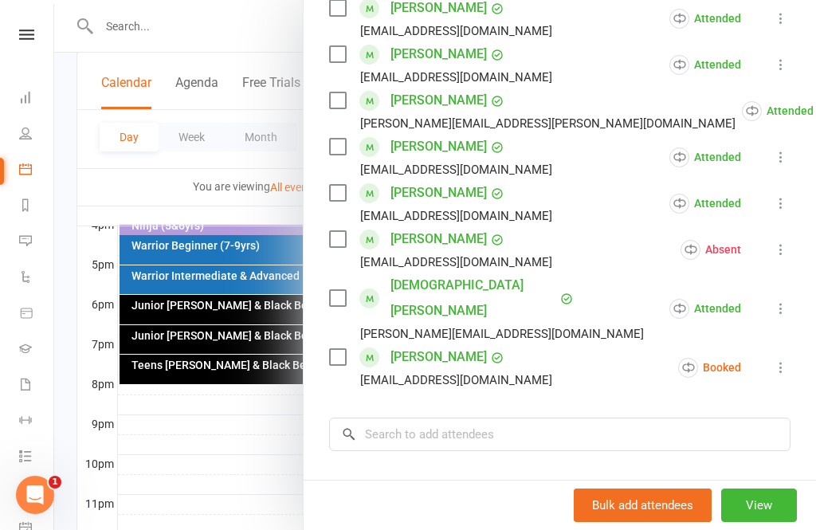
scroll to position [692, 0]
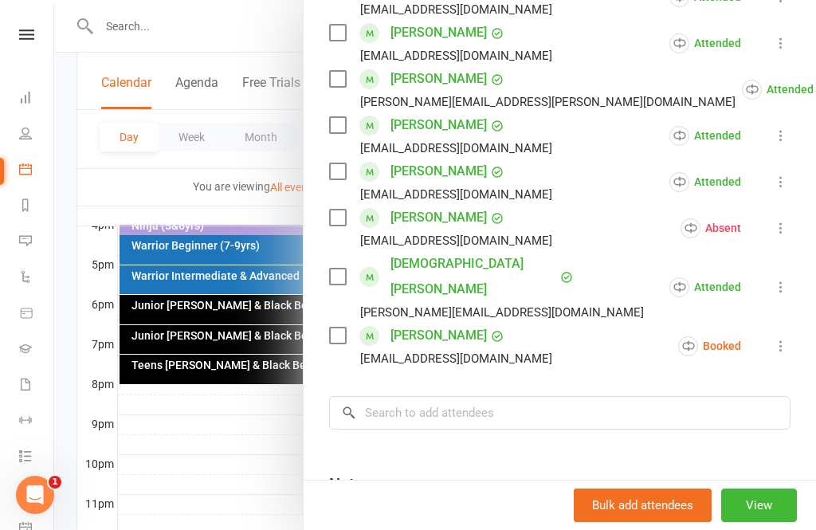
click at [789, 338] on icon at bounding box center [781, 346] width 16 height 16
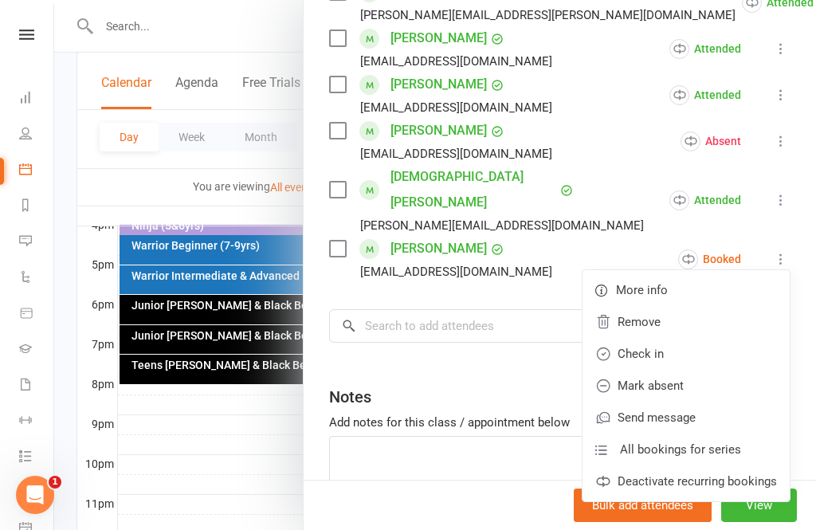
scroll to position [789, 0]
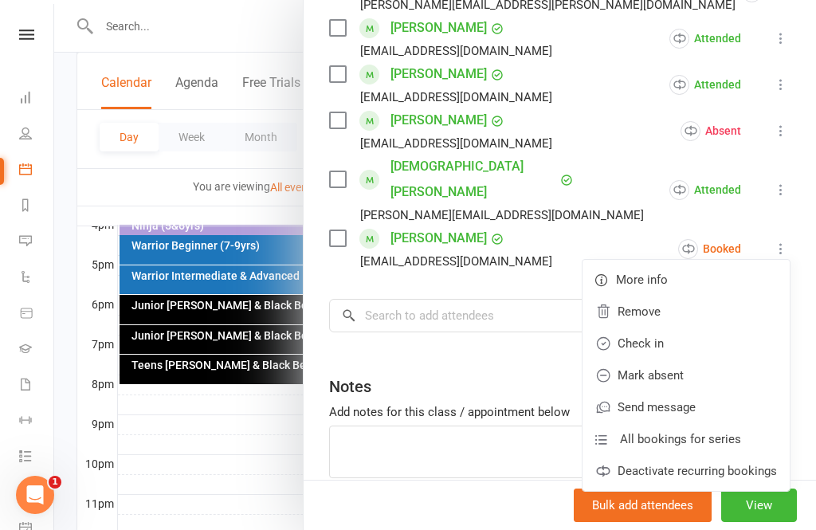
click at [687, 359] on link "Mark absent" at bounding box center [685, 375] width 207 height 32
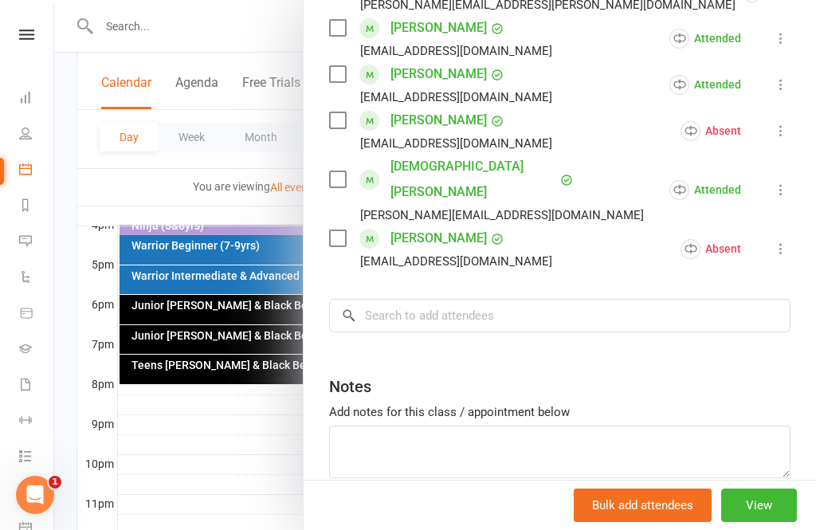
click at [772, 493] on button "View" at bounding box center [759, 504] width 76 height 33
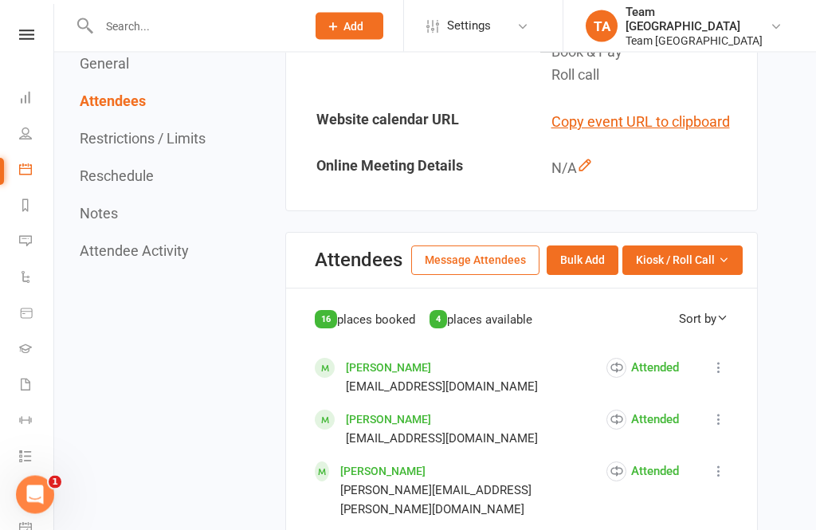
click at [724, 255] on icon "button" at bounding box center [723, 260] width 11 height 11
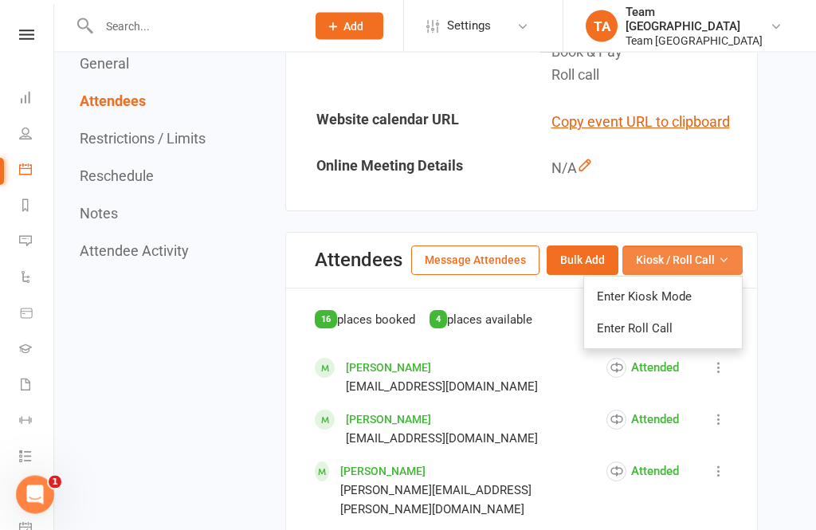
scroll to position [591, 0]
click at [683, 327] on link "Enter Roll Call" at bounding box center [663, 328] width 158 height 32
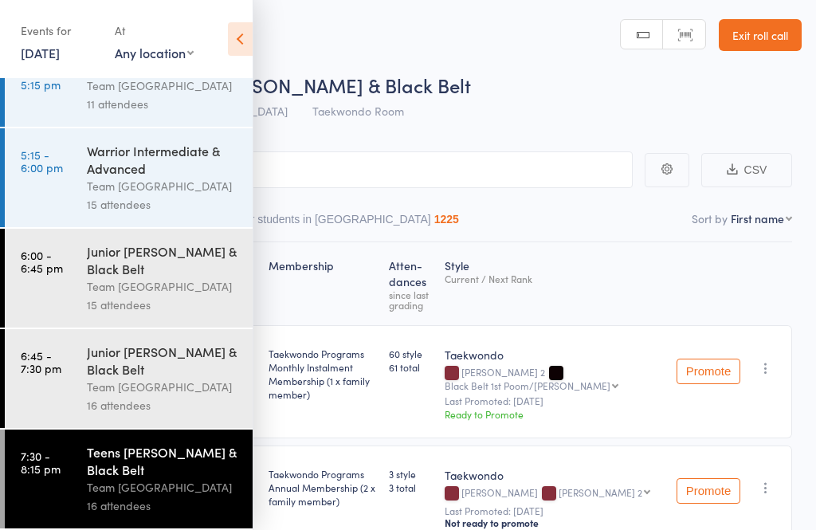
click at [249, 31] on icon at bounding box center [240, 38] width 25 height 33
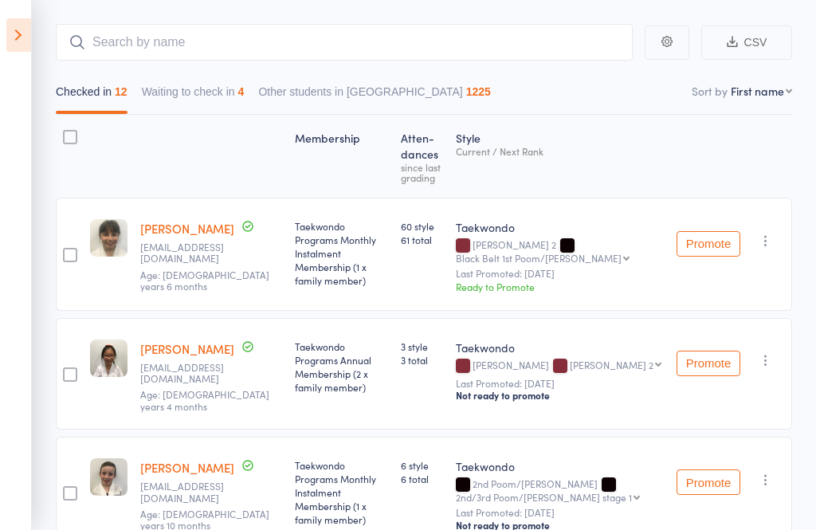
scroll to position [175, 0]
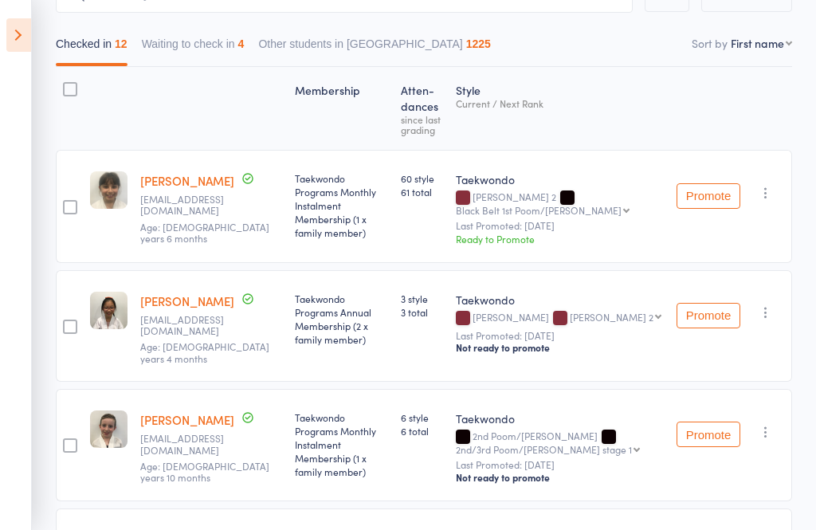
click at [188, 41] on button "Waiting to check in 4" at bounding box center [193, 47] width 103 height 37
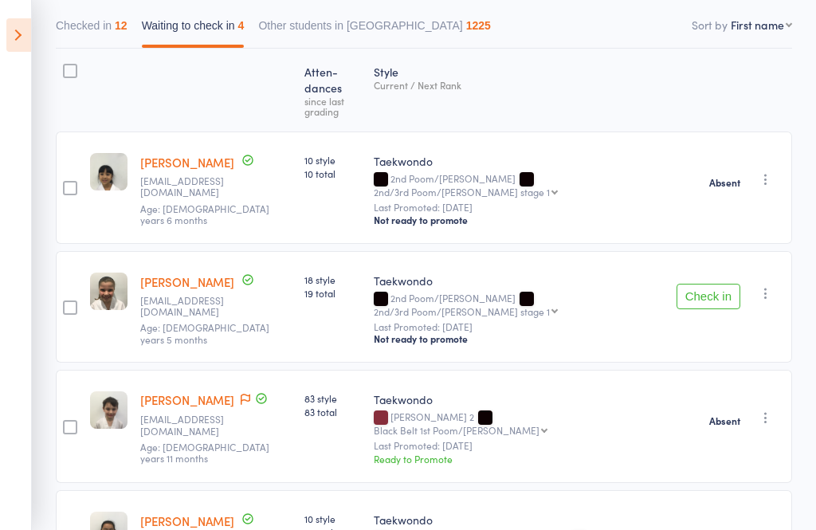
scroll to position [209, 0]
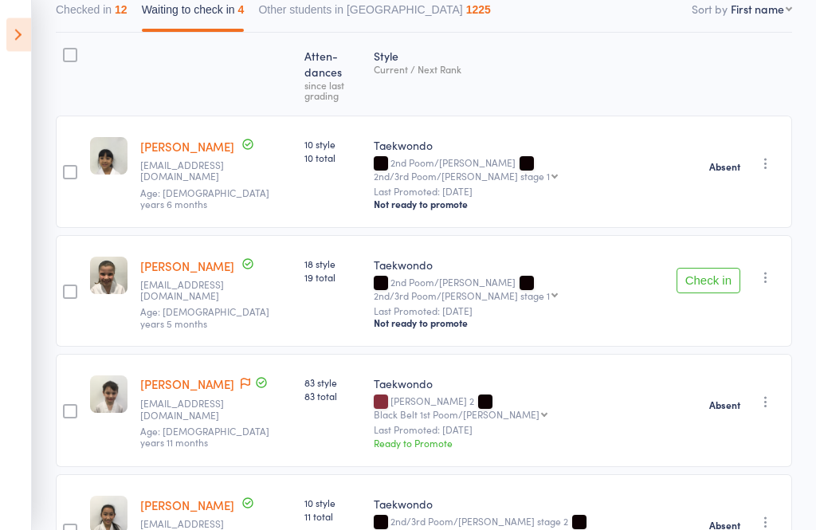
click at [773, 270] on icon "button" at bounding box center [765, 278] width 16 height 16
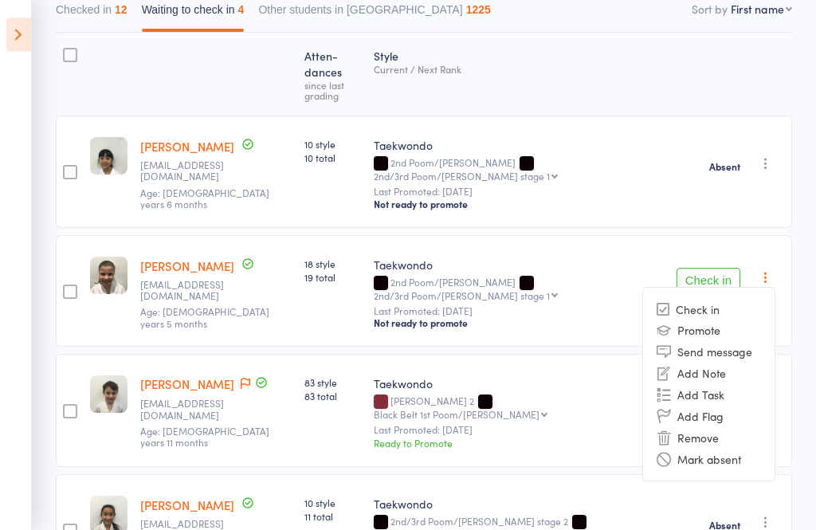
scroll to position [209, 0]
click at [759, 448] on li "Mark absent" at bounding box center [708, 459] width 131 height 22
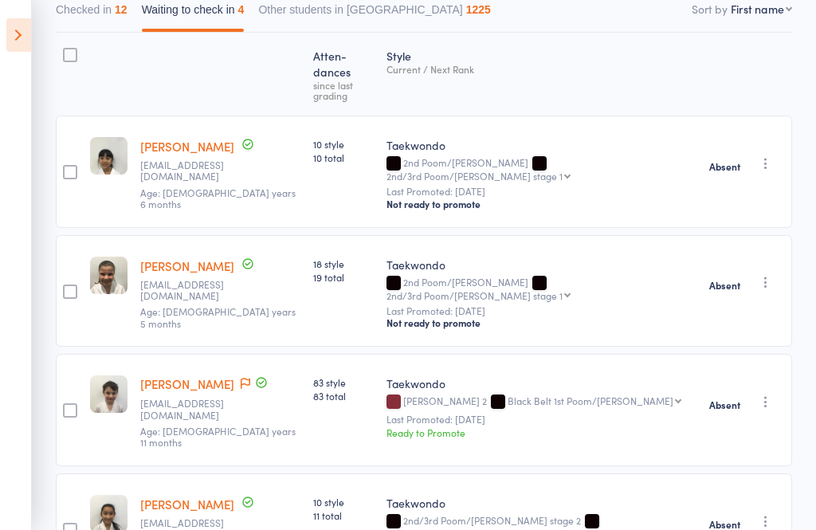
click at [775, 392] on button "button" at bounding box center [765, 401] width 19 height 19
click at [712, 423] on li "Check in" at bounding box center [708, 433] width 131 height 20
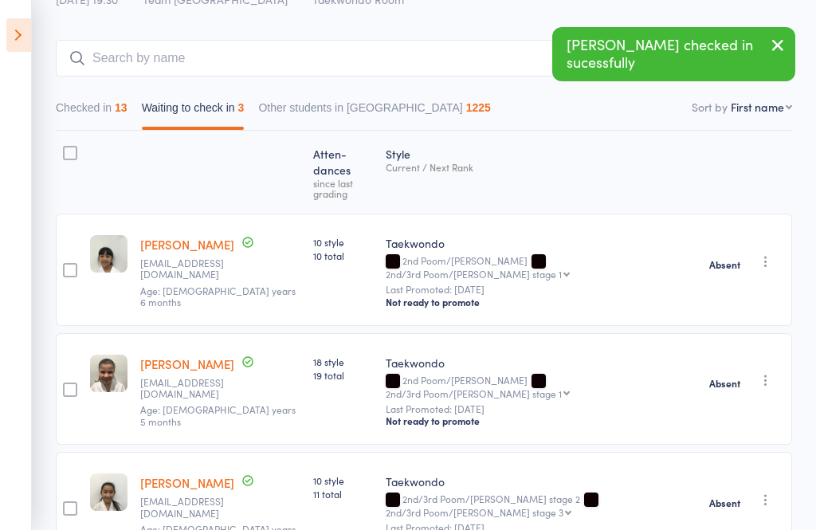
click at [85, 115] on button "Checked in 13" at bounding box center [92, 111] width 72 height 37
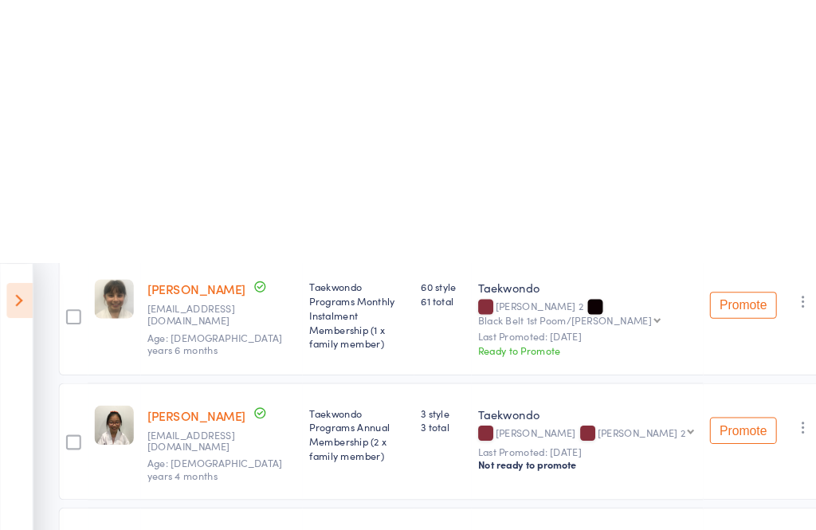
scroll to position [0, 0]
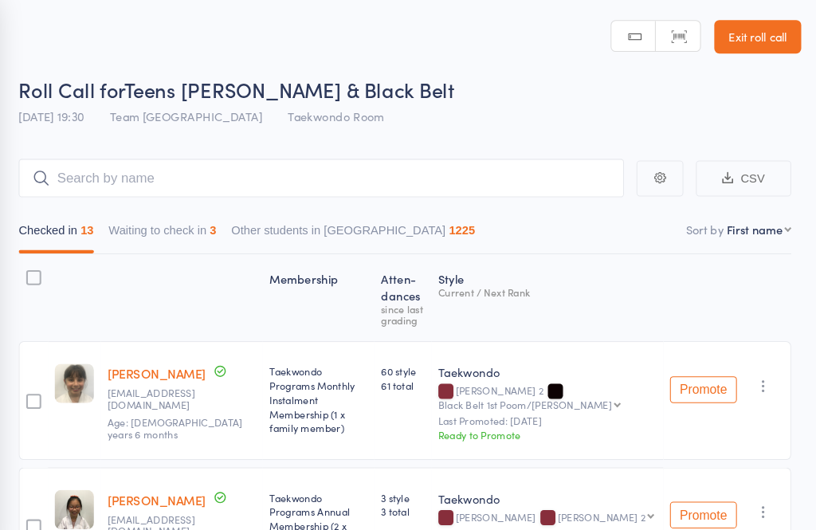
click at [726, 25] on link "Exit roll call" at bounding box center [759, 35] width 83 height 32
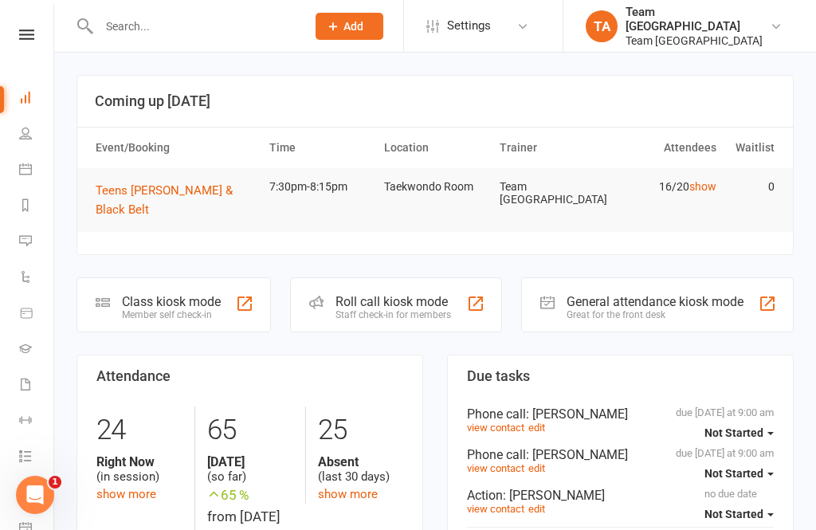
click at [31, 34] on icon at bounding box center [26, 34] width 15 height 10
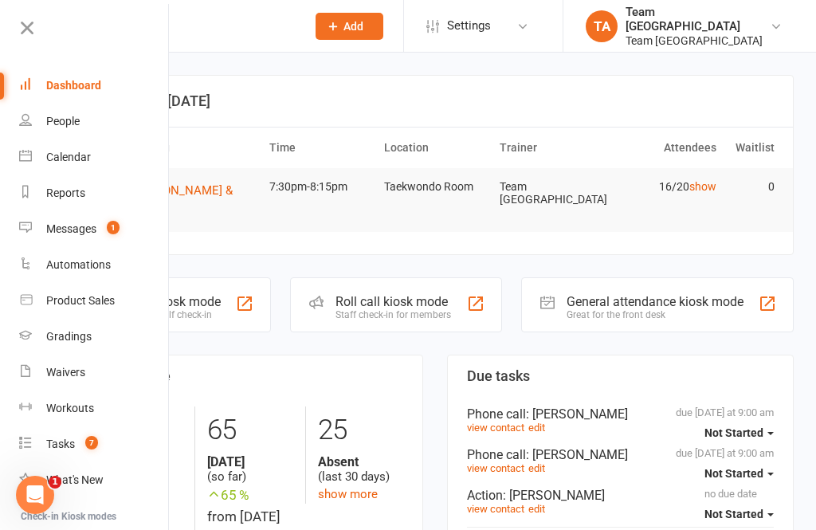
click at [87, 151] on div "Calendar" at bounding box center [68, 157] width 45 height 13
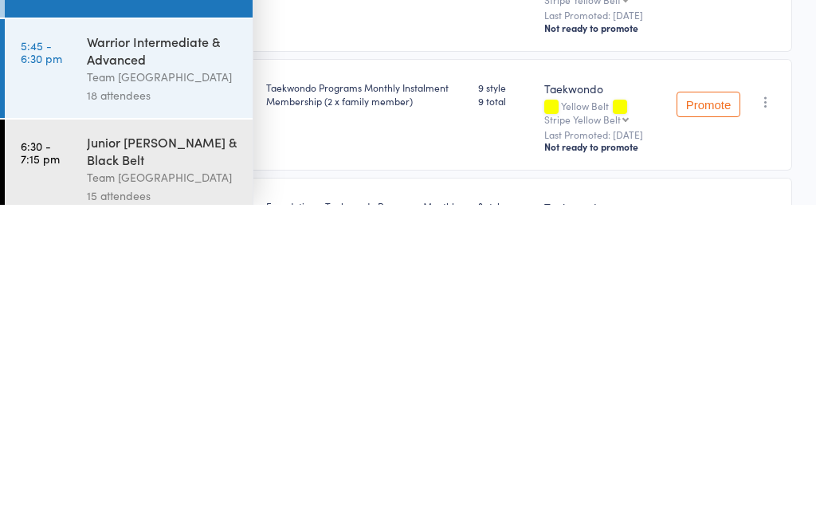
scroll to position [816, 0]
